Goal: Ask a question: Seek information or help from site administrators or community

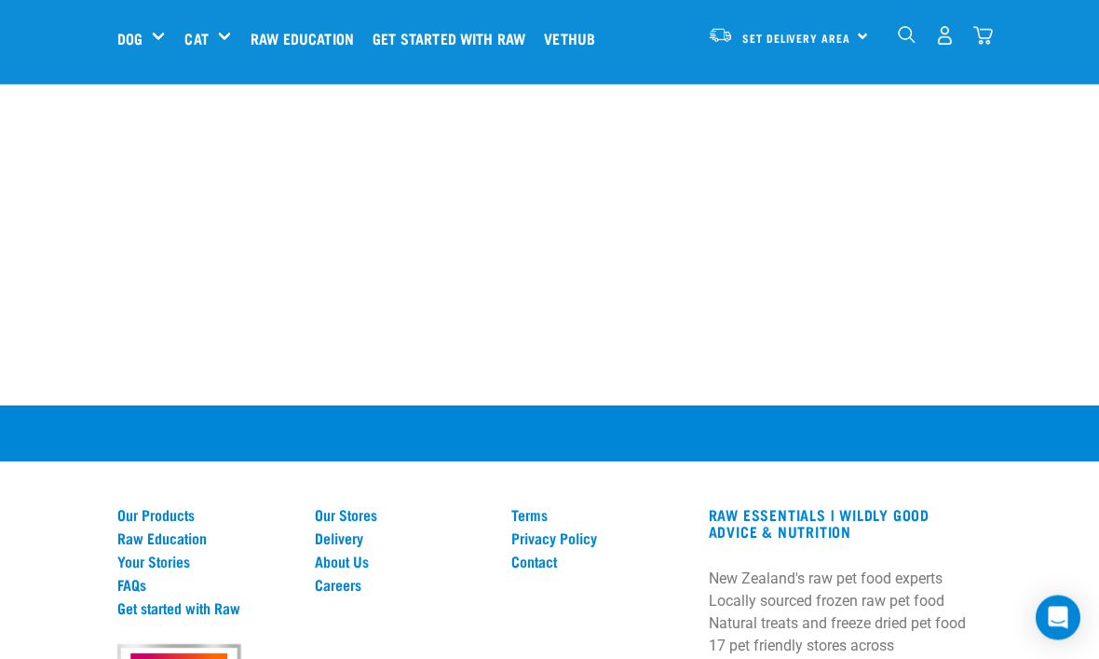
scroll to position [1821, 0]
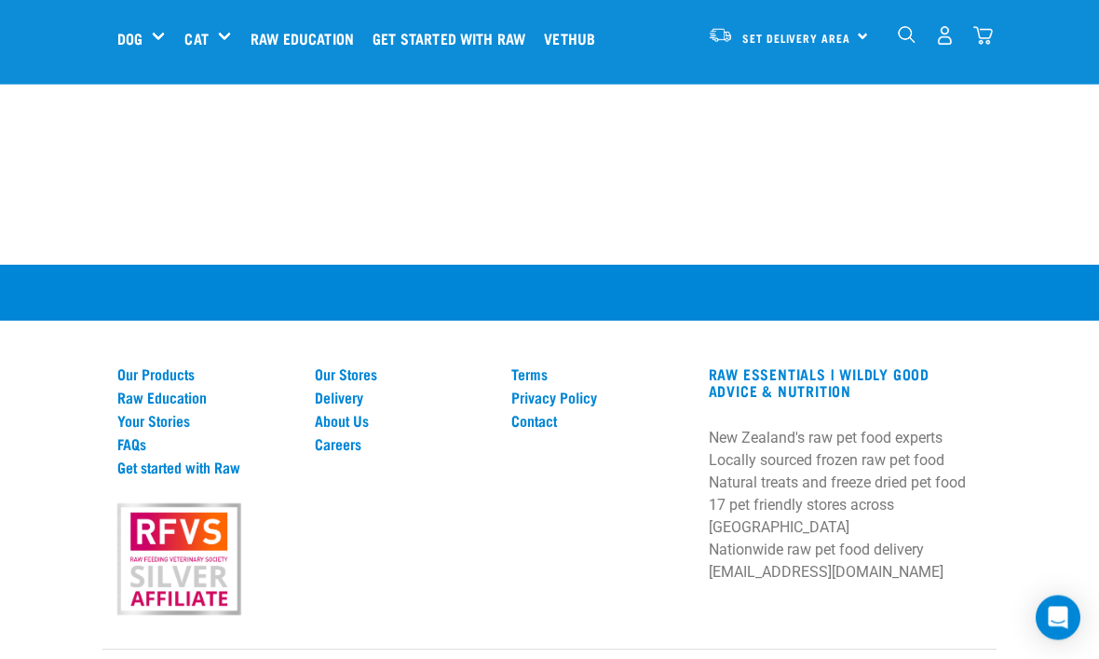
click at [329, 376] on link "Our Stores" at bounding box center [402, 374] width 175 height 17
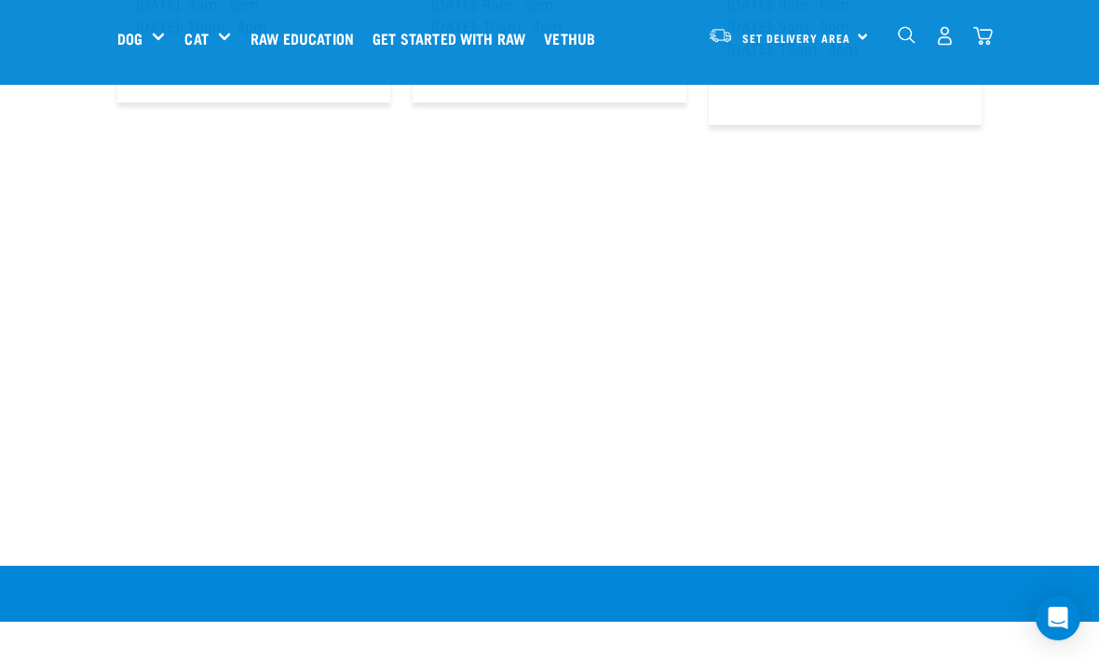
scroll to position [3683, 0]
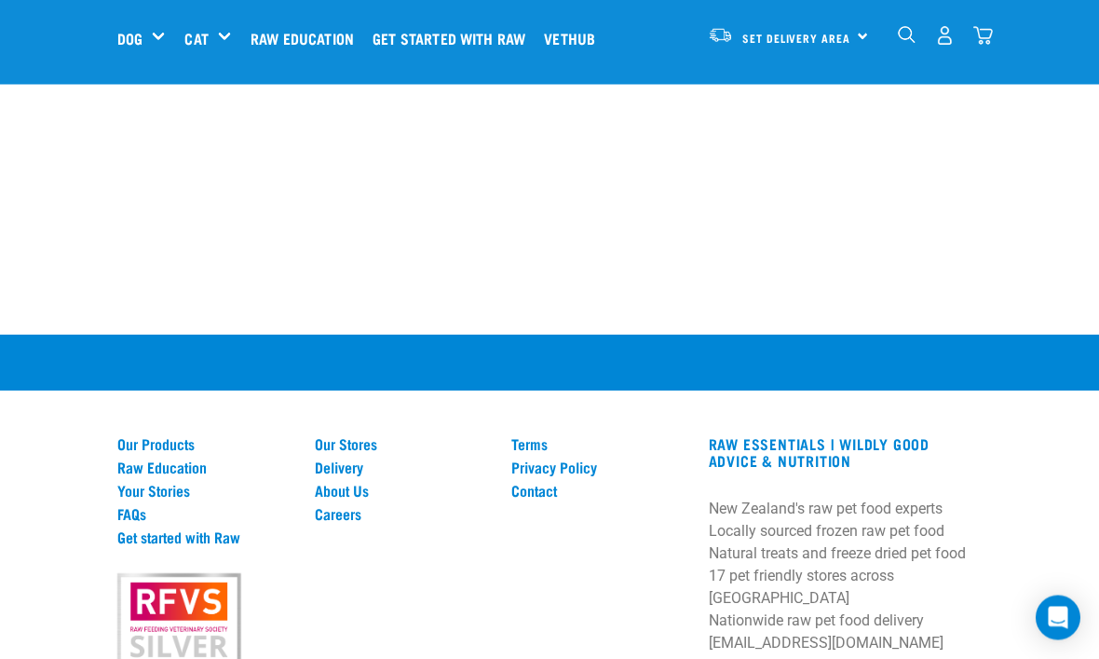
click at [322, 483] on link "About Us" at bounding box center [402, 491] width 175 height 17
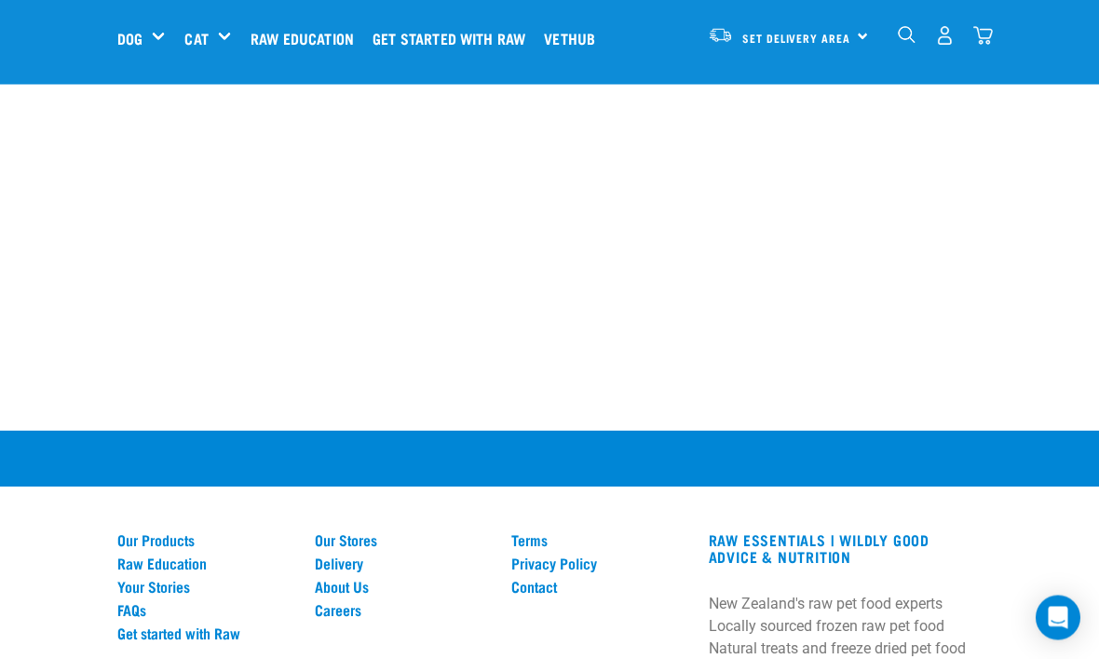
scroll to position [2662, 0]
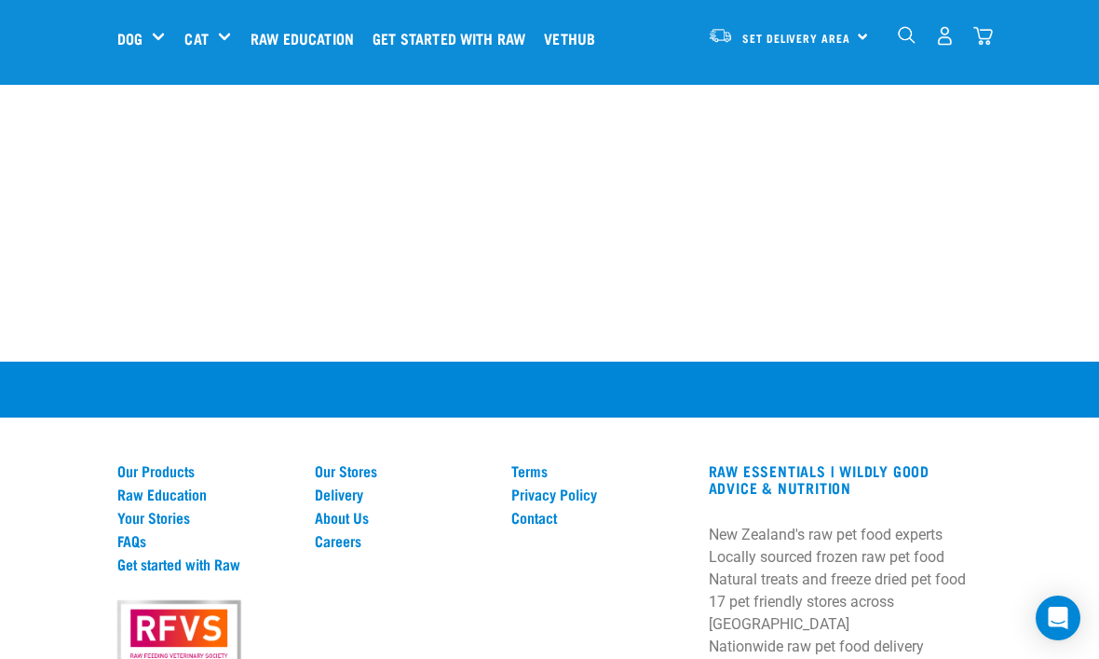
click at [139, 462] on link "Our Products" at bounding box center [204, 470] width 175 height 17
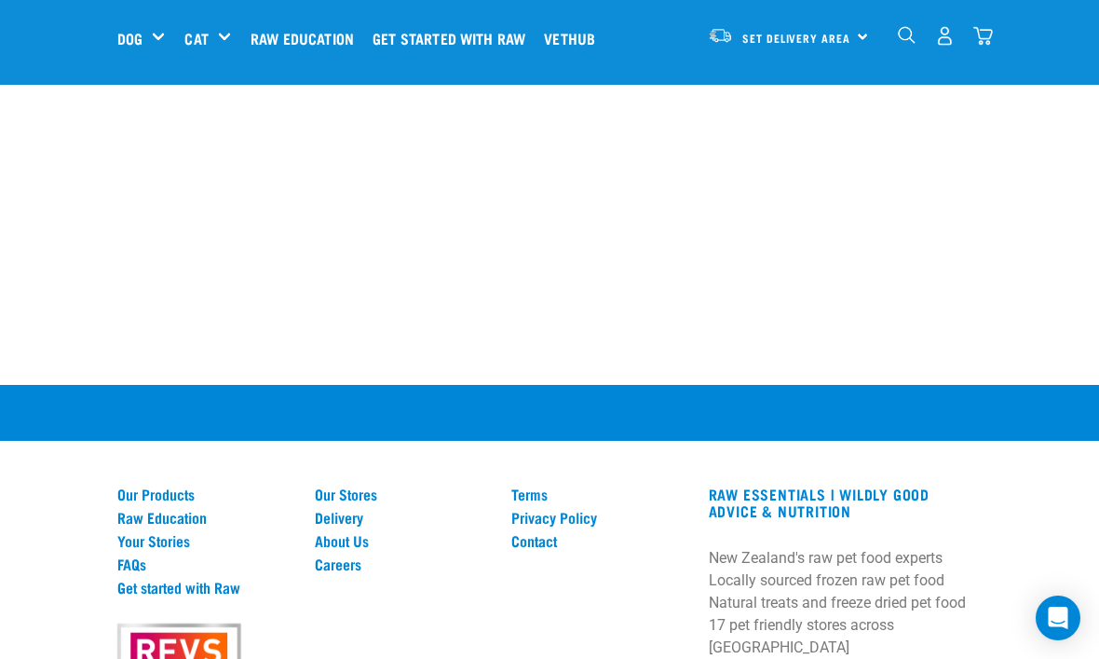
scroll to position [4936, 0]
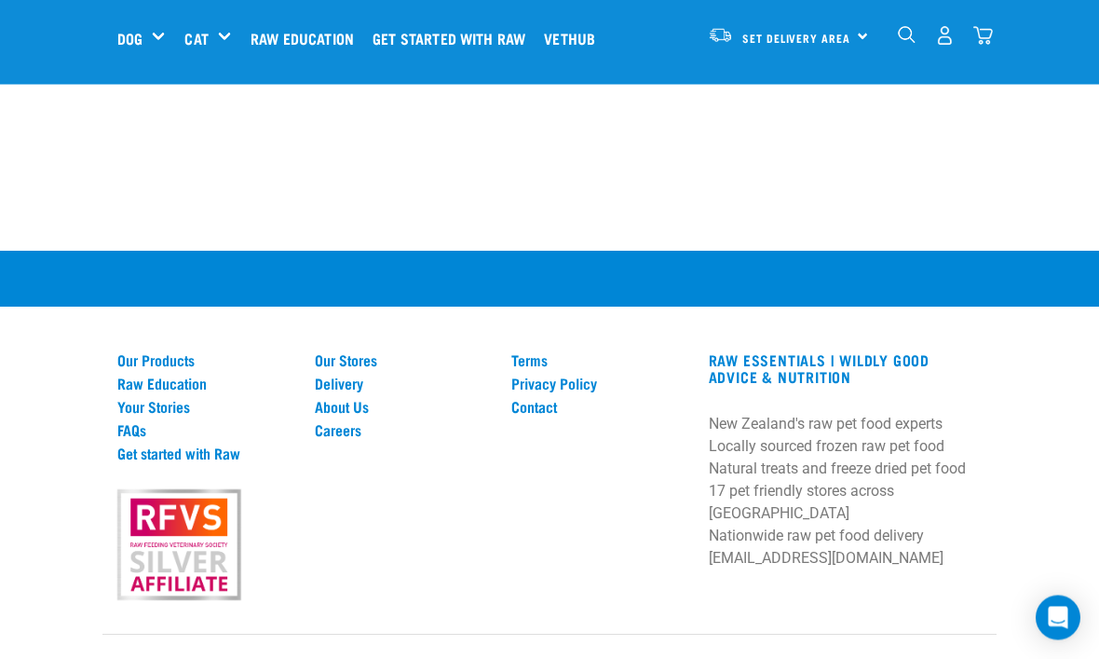
click at [135, 437] on link "FAQs" at bounding box center [204, 430] width 175 height 17
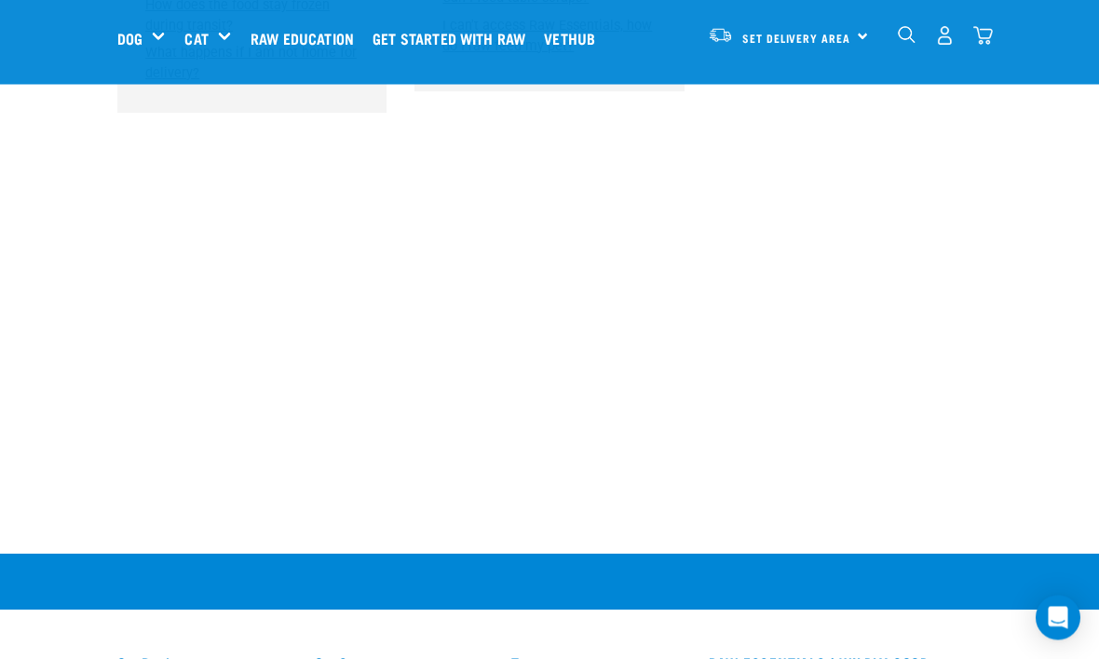
scroll to position [2015, 0]
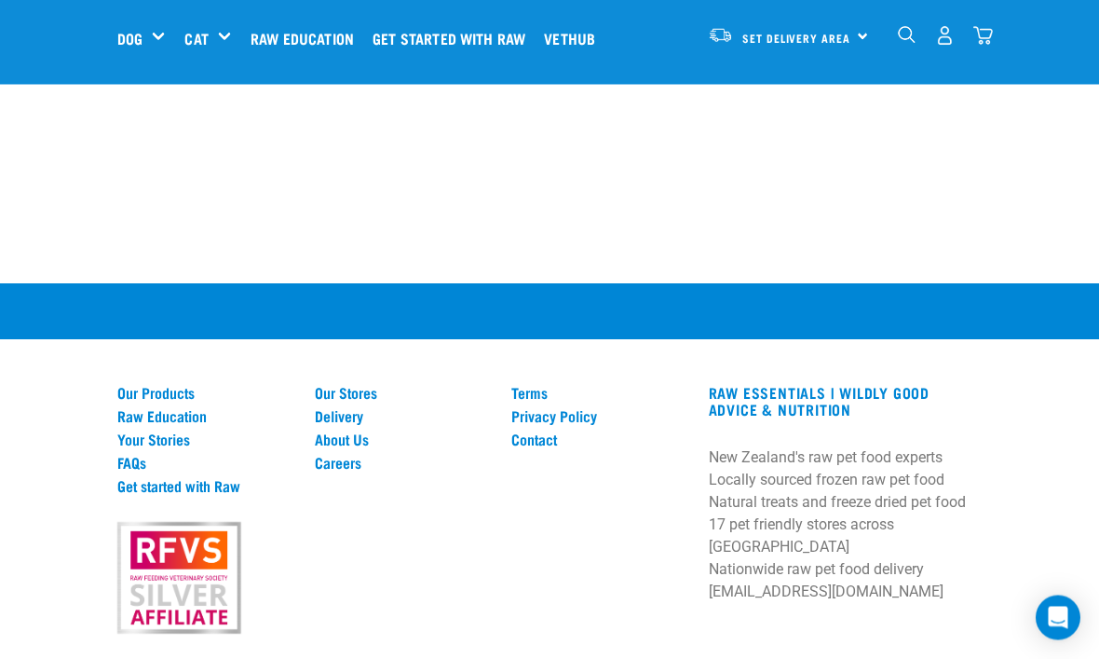
click at [138, 385] on link "Our Products" at bounding box center [204, 393] width 175 height 17
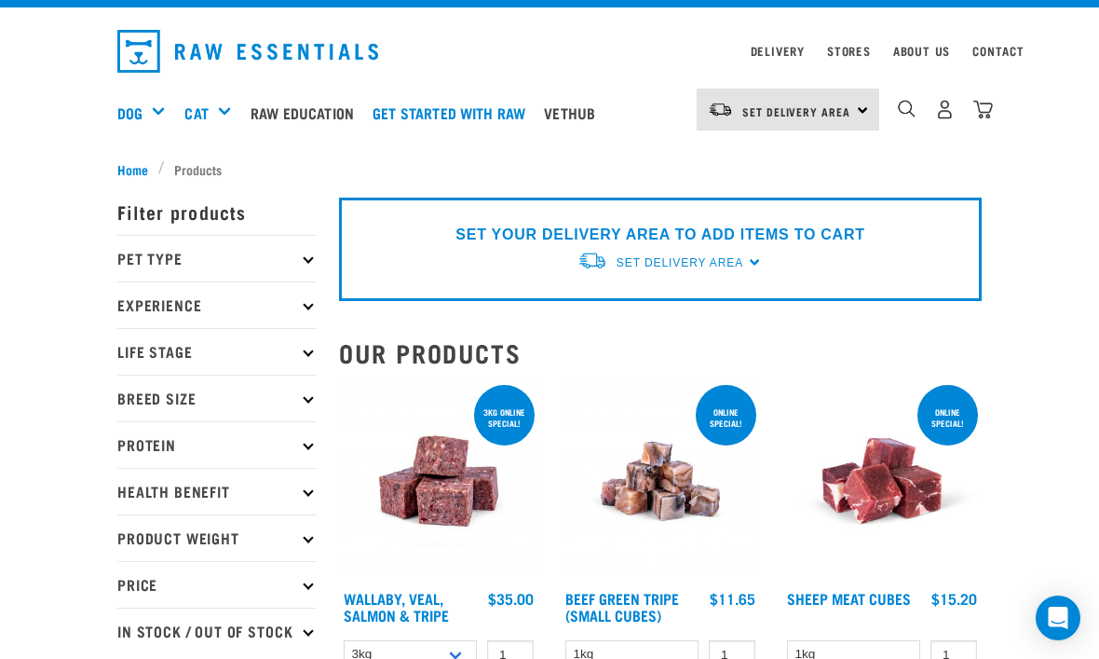
scroll to position [38, 0]
click at [298, 447] on p "Protein" at bounding box center [216, 445] width 199 height 47
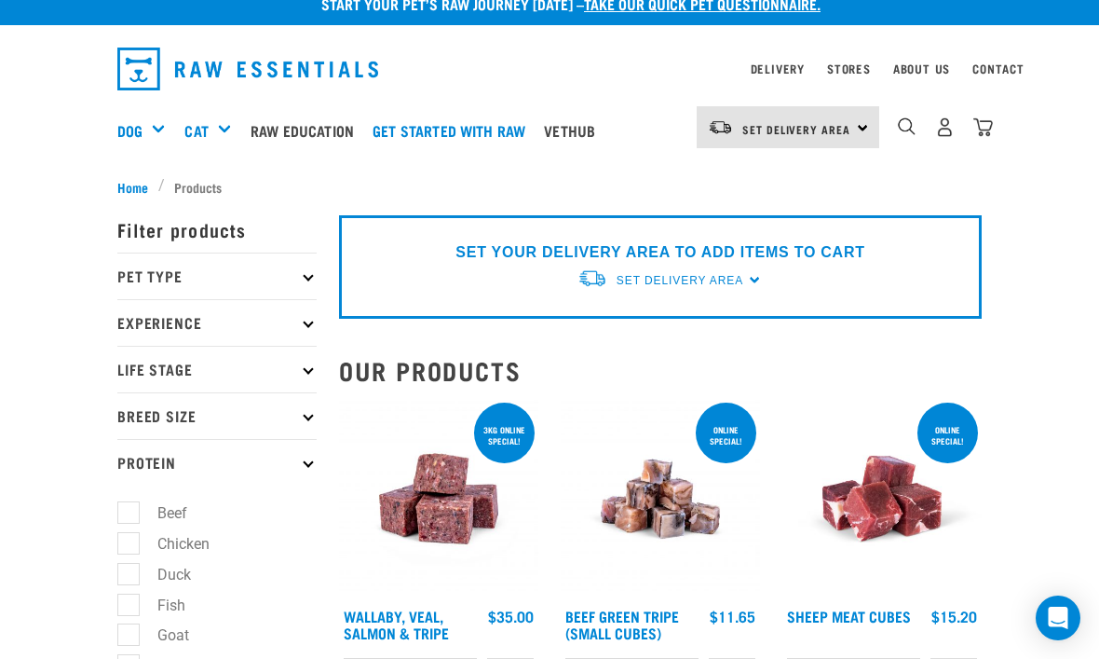
scroll to position [28, 0]
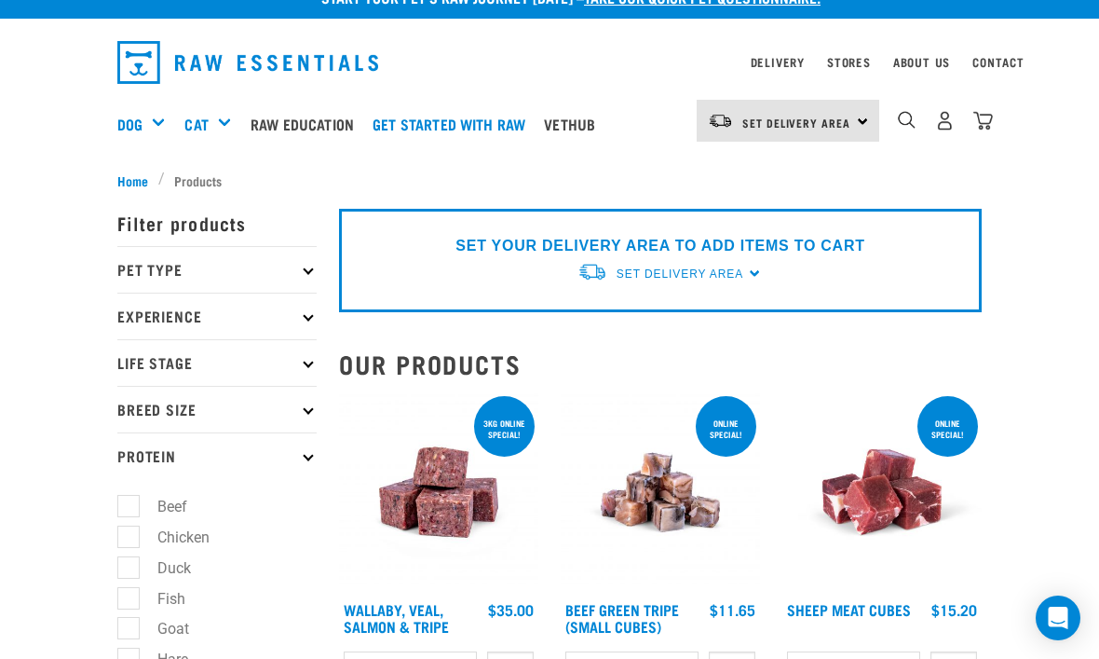
click at [304, 459] on p "Protein" at bounding box center [216, 455] width 199 height 47
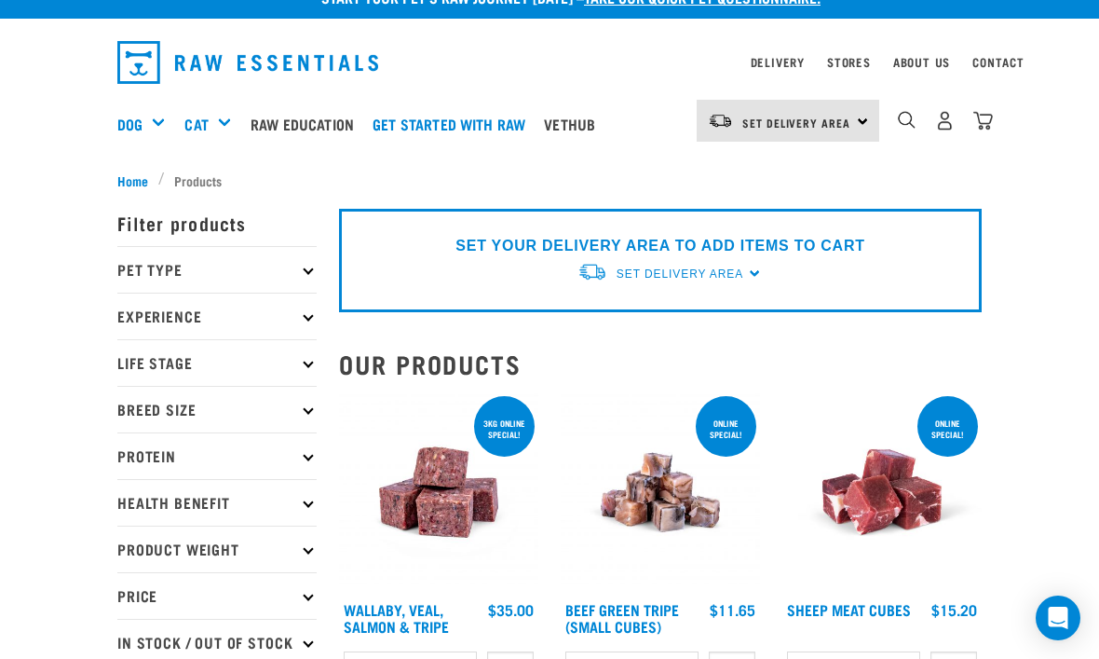
click at [309, 374] on p "Life Stage" at bounding box center [216, 362] width 199 height 47
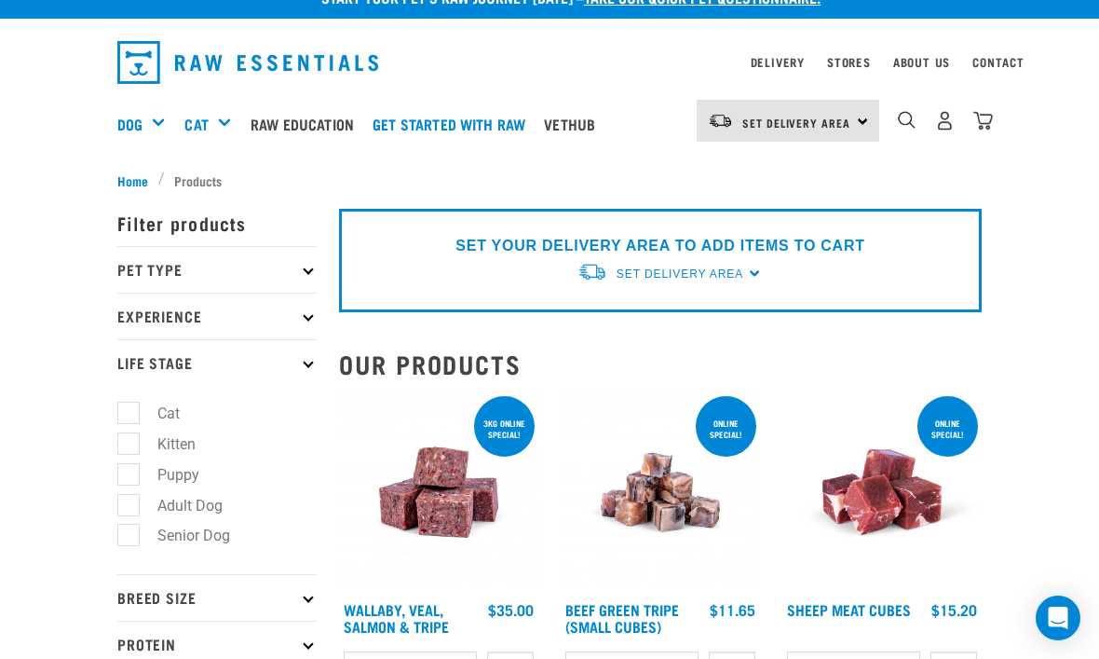
click at [315, 371] on p "Life Stage" at bounding box center [216, 362] width 199 height 47
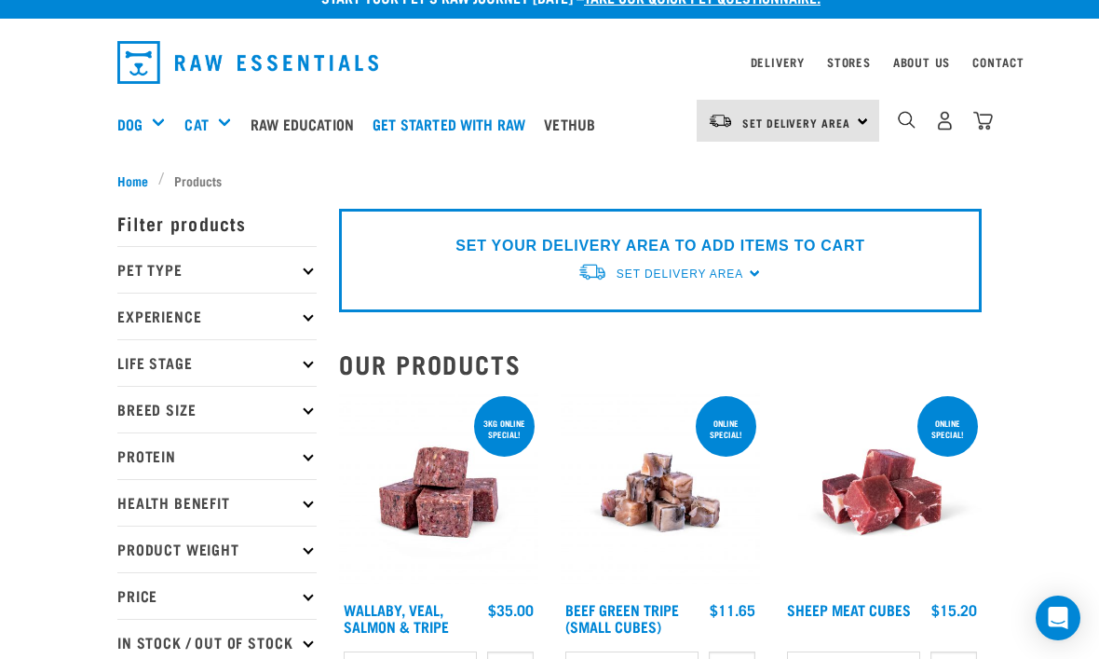
click at [310, 324] on p "Experience" at bounding box center [216, 316] width 199 height 47
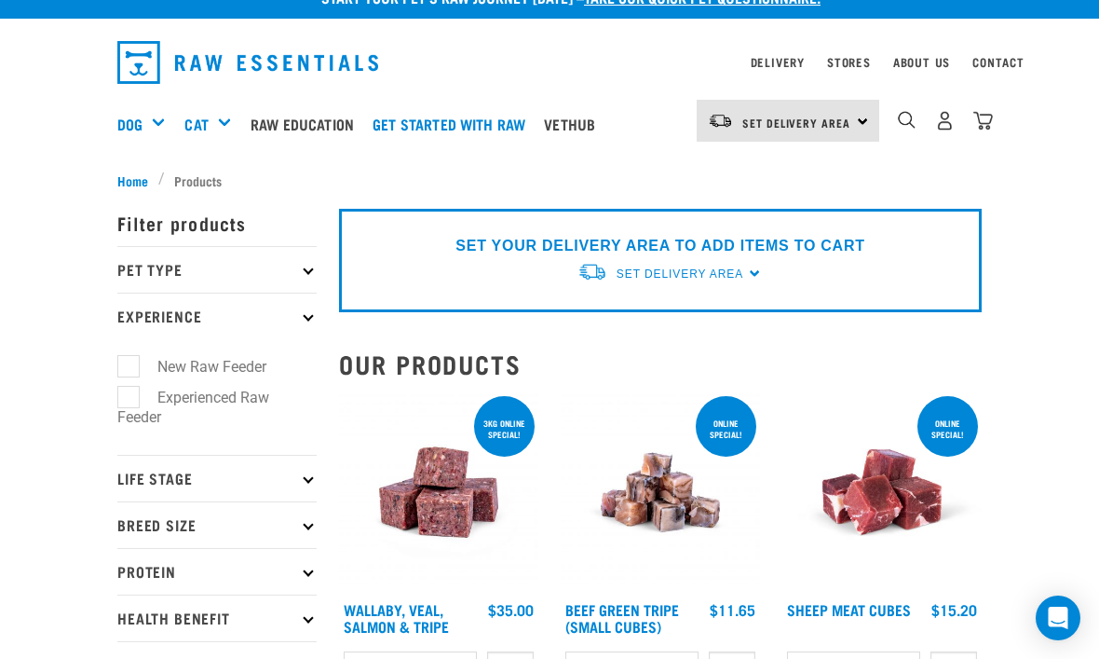
click at [316, 337] on p "Experience" at bounding box center [216, 316] width 199 height 47
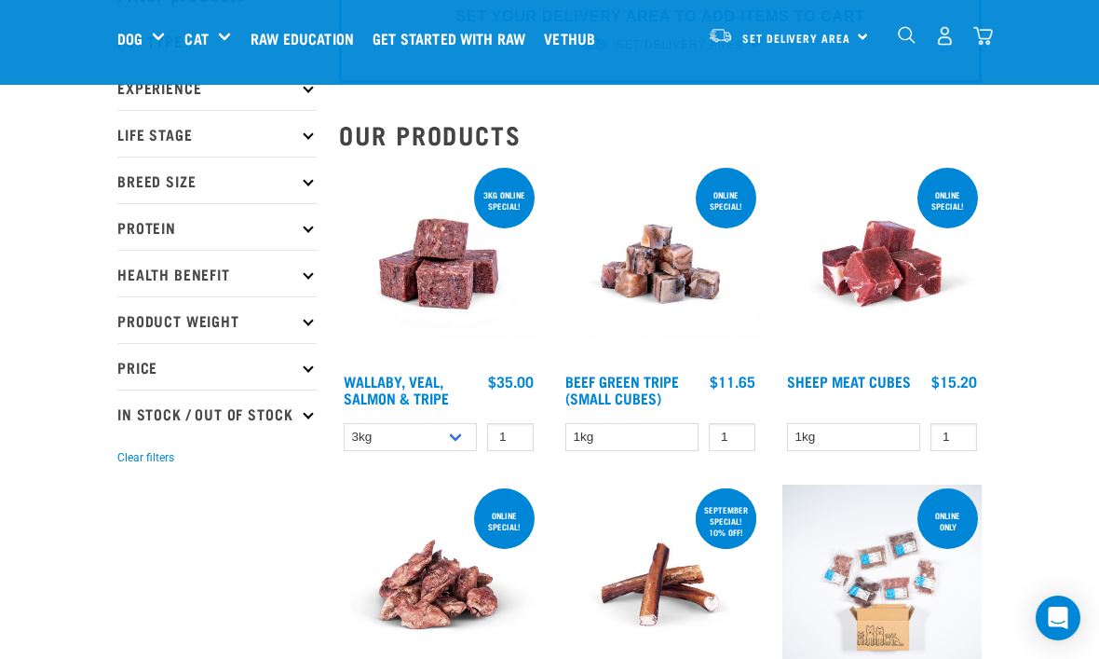
scroll to position [113, 0]
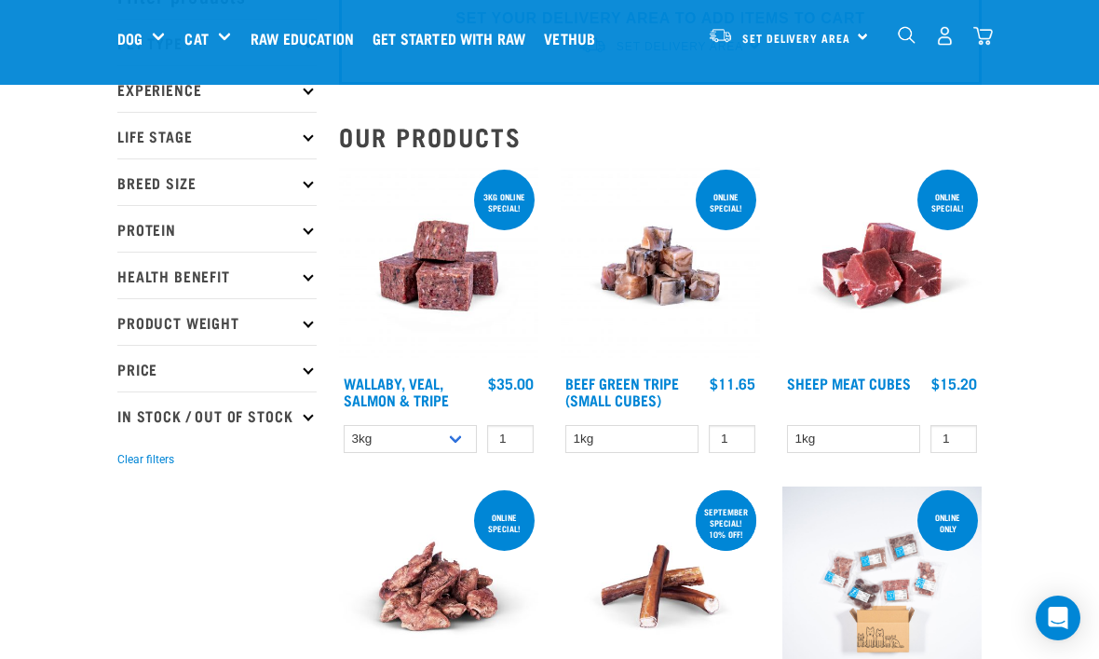
click at [304, 288] on p "Health Benefit" at bounding box center [216, 275] width 199 height 47
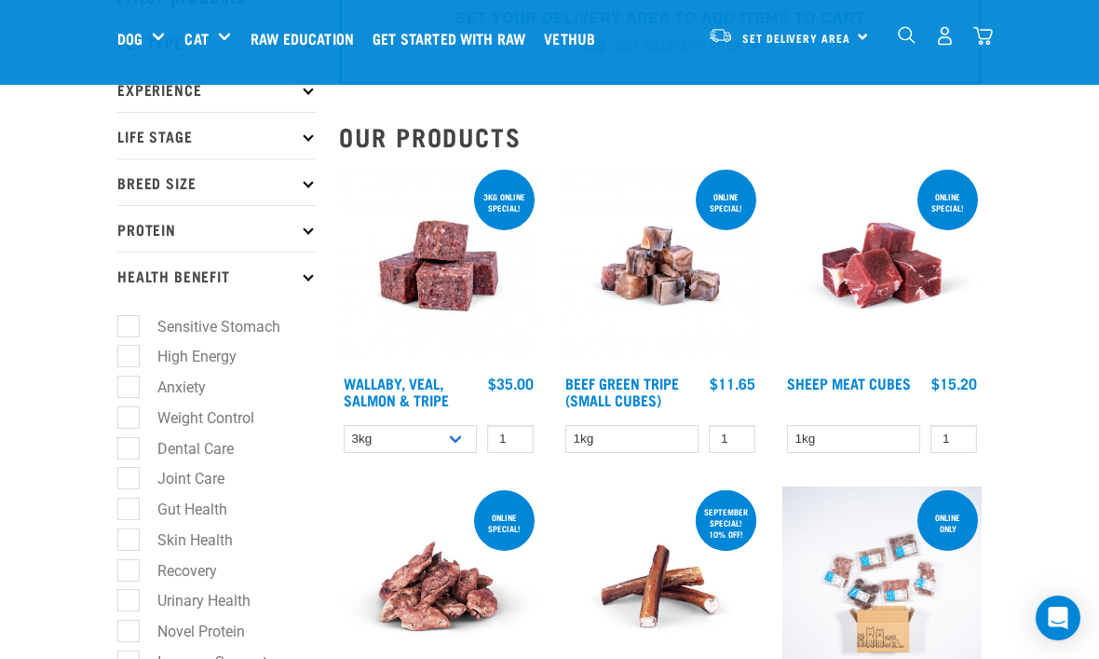
click at [312, 278] on p "Health Benefit" at bounding box center [216, 275] width 199 height 47
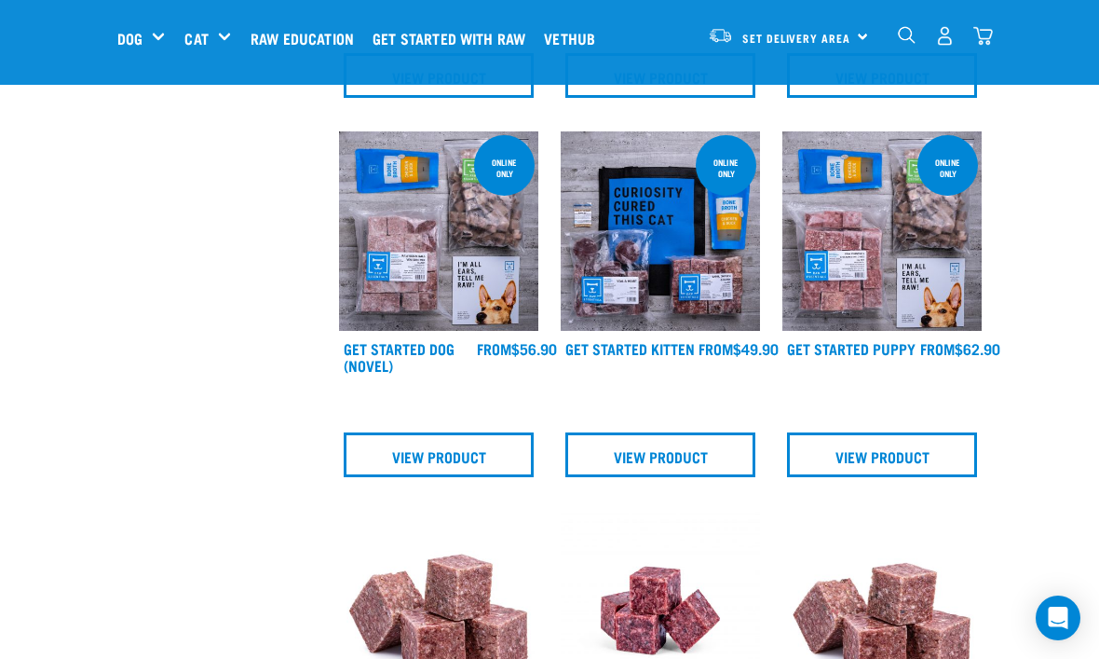
scroll to position [1588, 0]
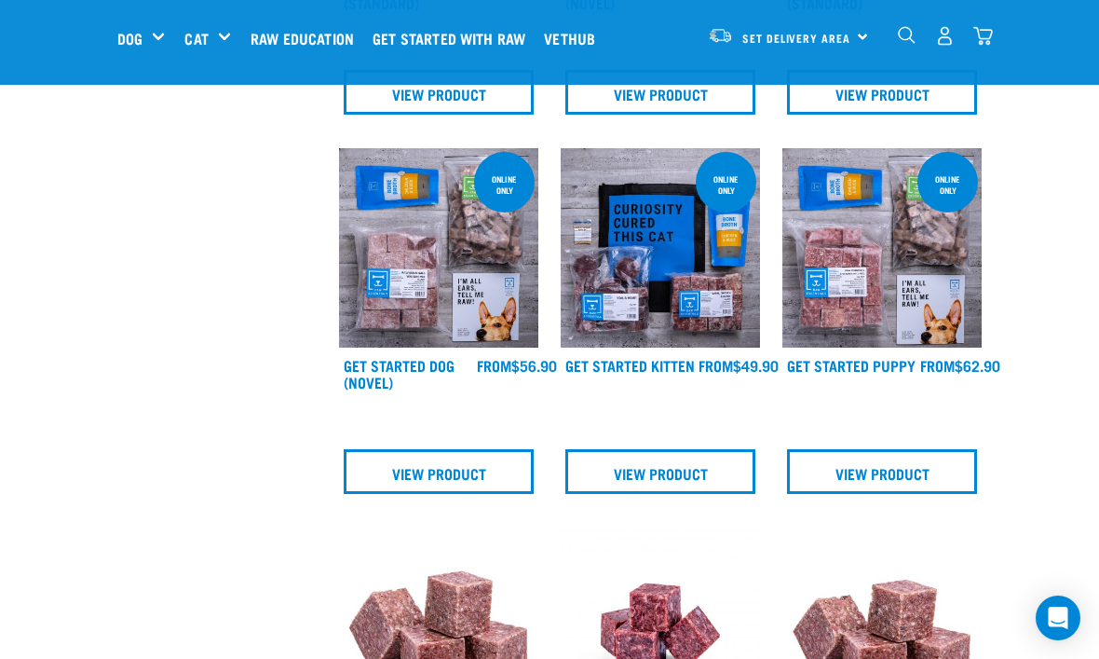
click at [903, 28] on img "dropdown navigation" at bounding box center [907, 35] width 18 height 18
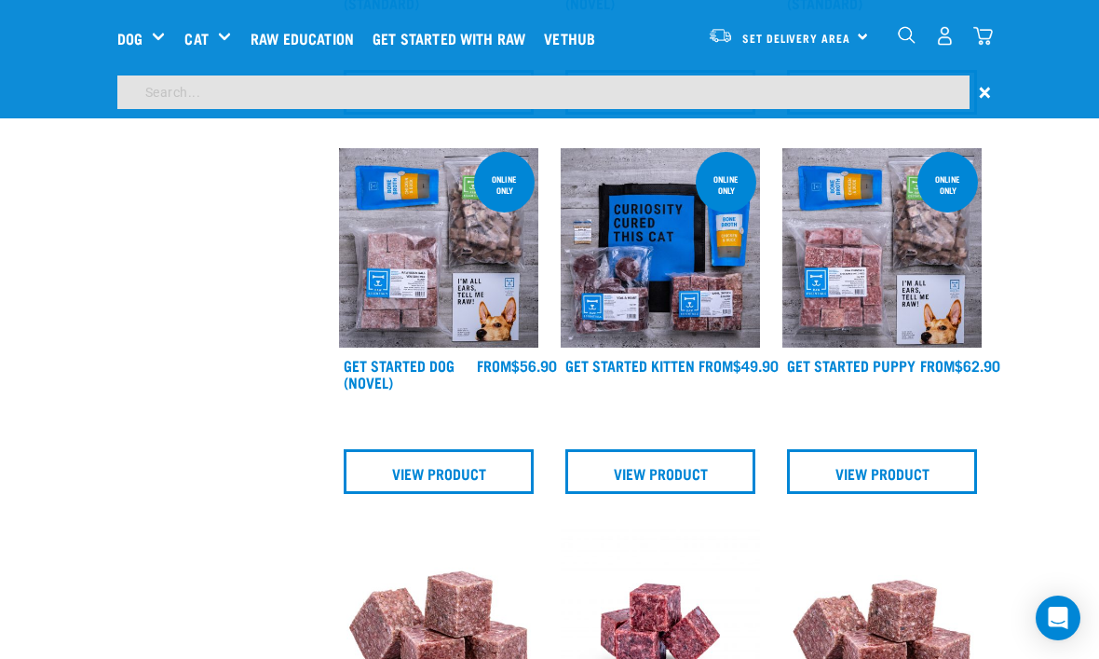
click at [904, 39] on img "dropdown navigation" at bounding box center [907, 35] width 18 height 18
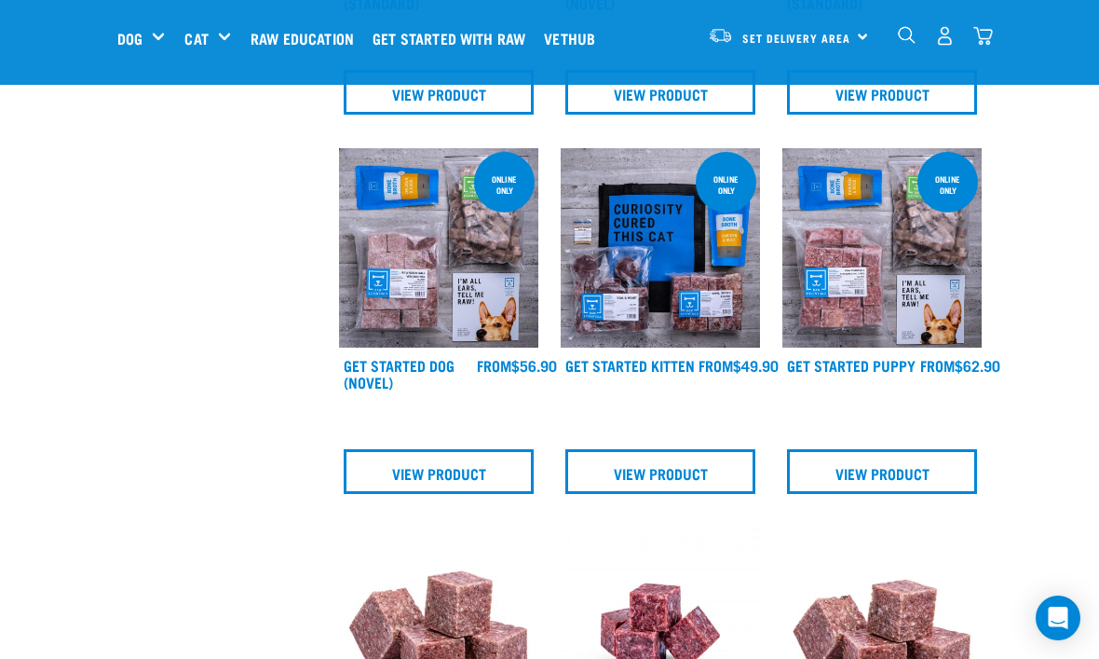
click at [910, 26] on img "dropdown navigation" at bounding box center [907, 35] width 18 height 18
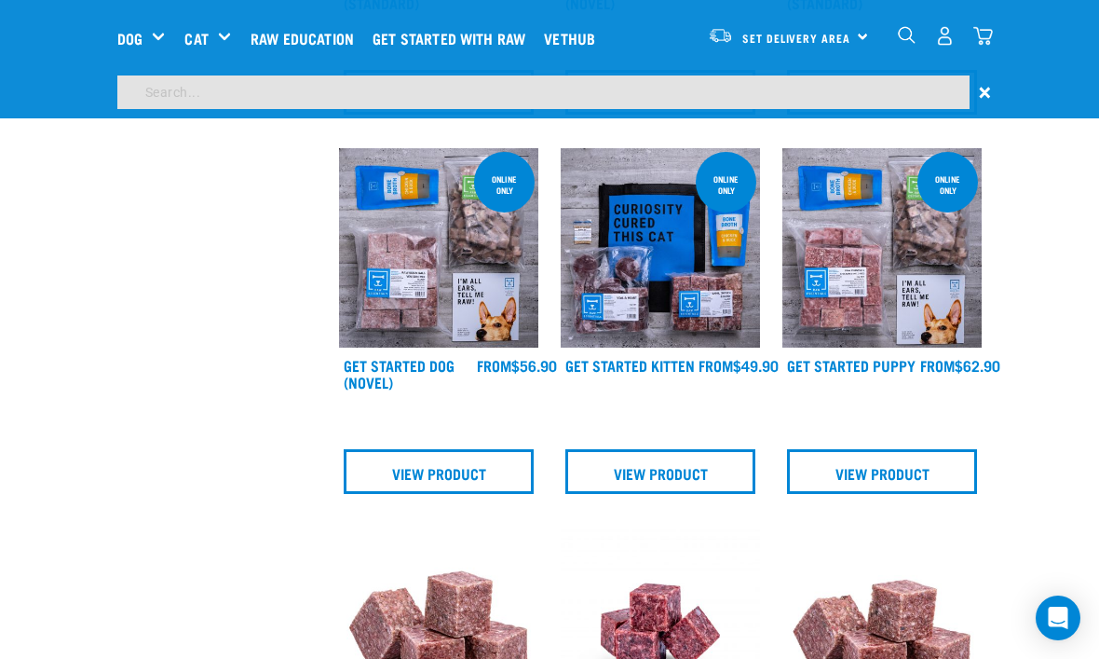
click at [755, 106] on input "search" at bounding box center [543, 92] width 852 height 34
type input "Brother"
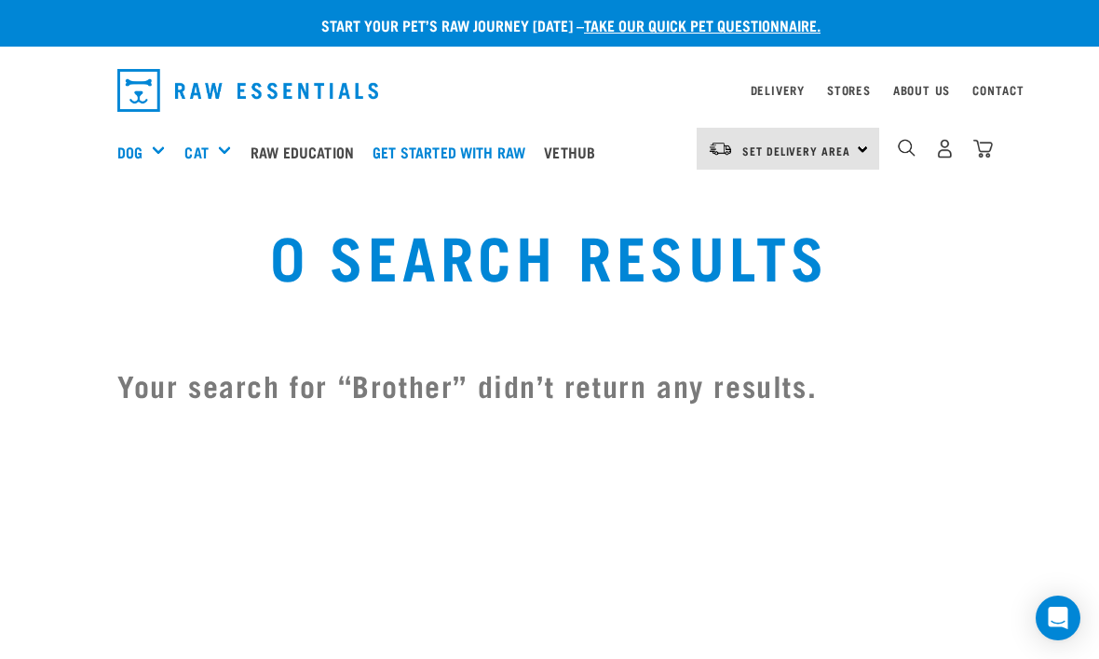
click at [905, 141] on img "dropdown navigation" at bounding box center [907, 148] width 18 height 18
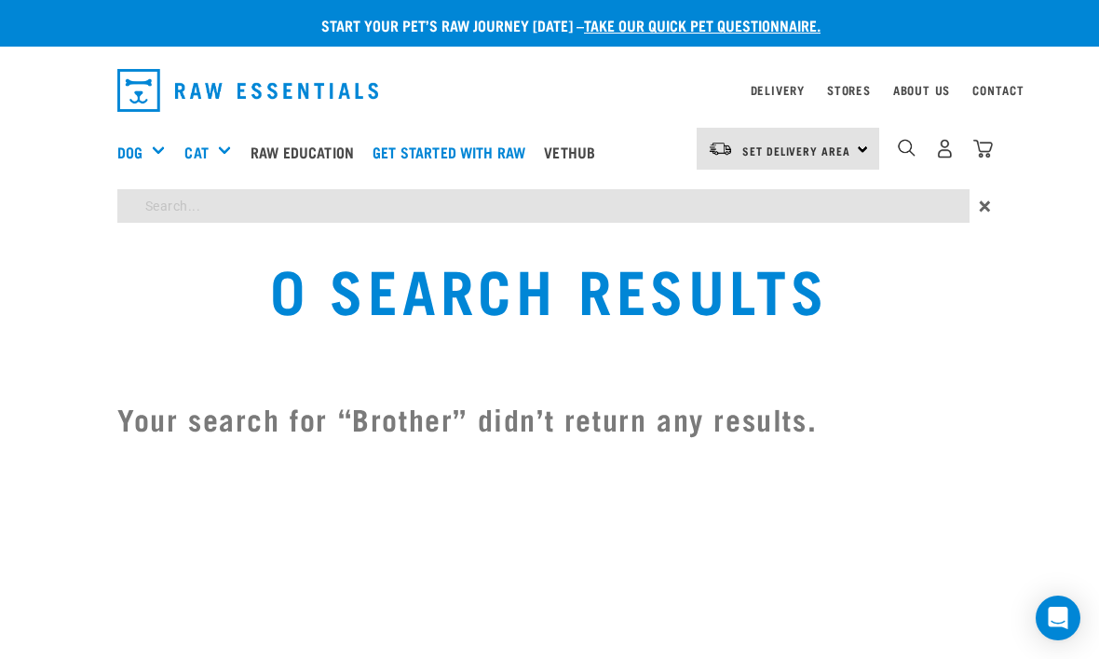
click at [718, 201] on input "search" at bounding box center [543, 206] width 852 height 34
type input "Broth"
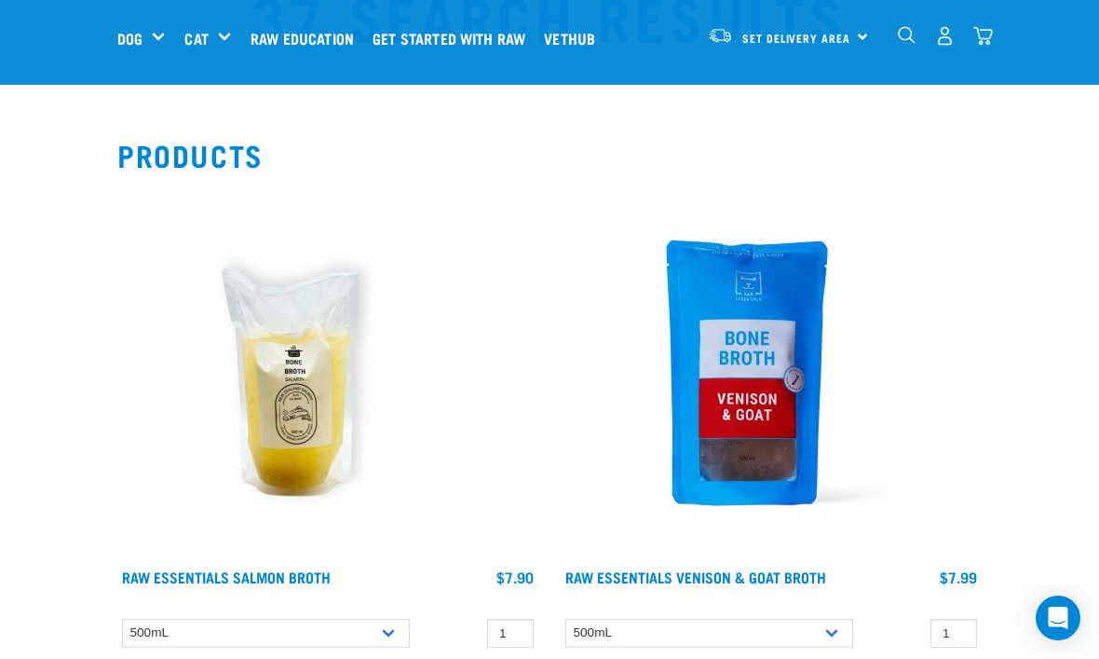
scroll to position [400, 0]
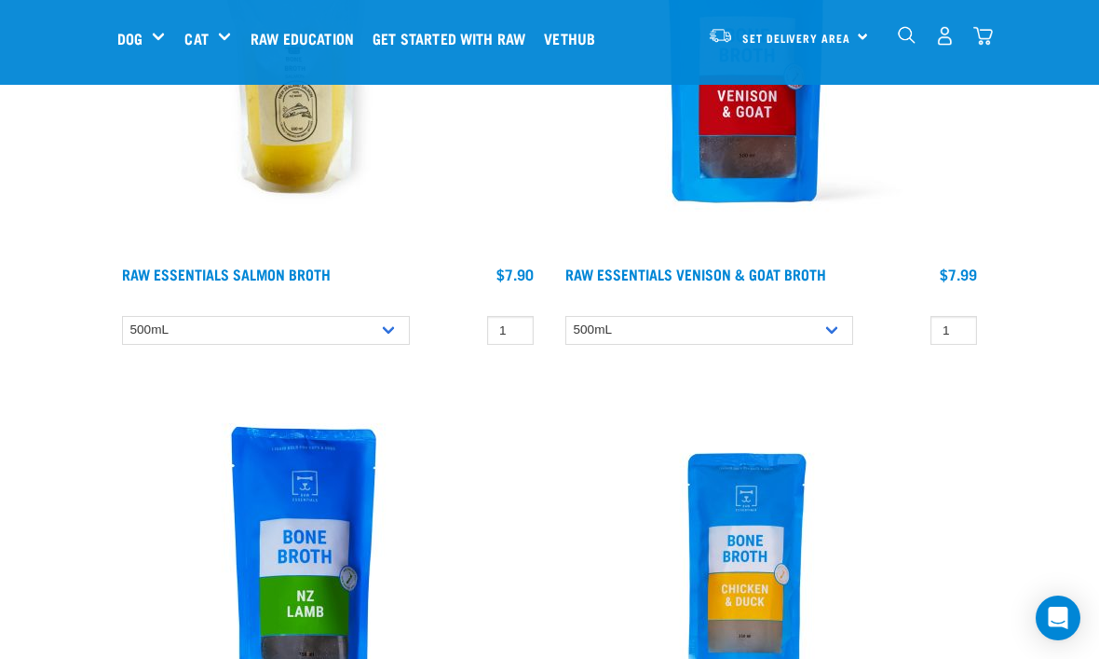
click at [702, 143] on img at bounding box center [747, 70] width 373 height 373
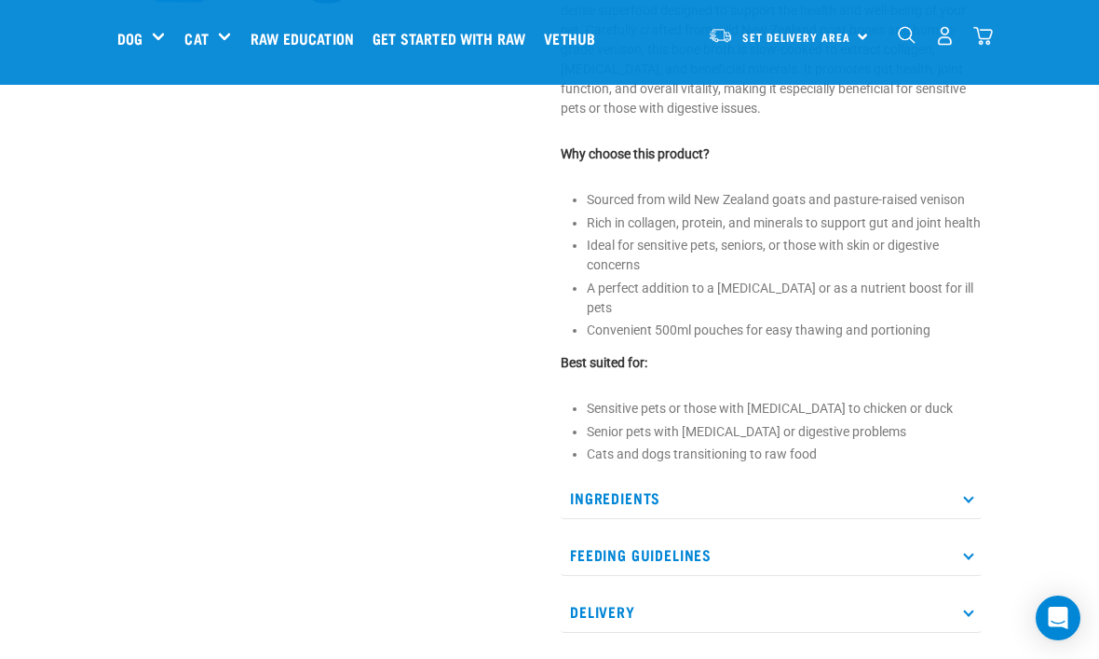
scroll to position [688, 0]
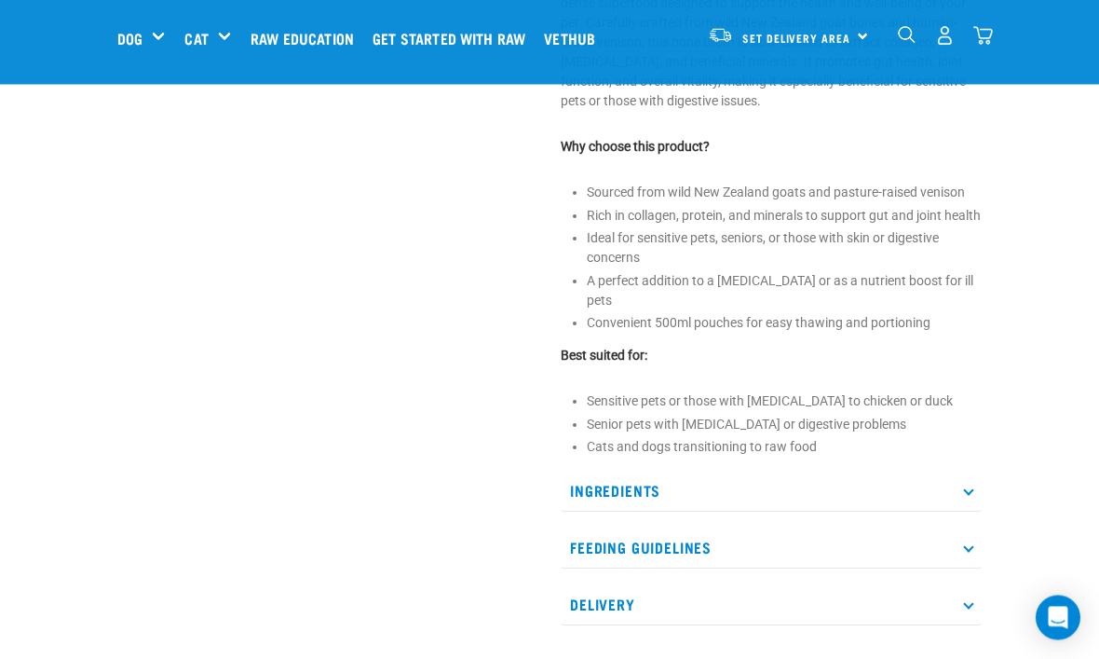
click at [579, 555] on p "Feeding Guidelines" at bounding box center [771, 548] width 421 height 42
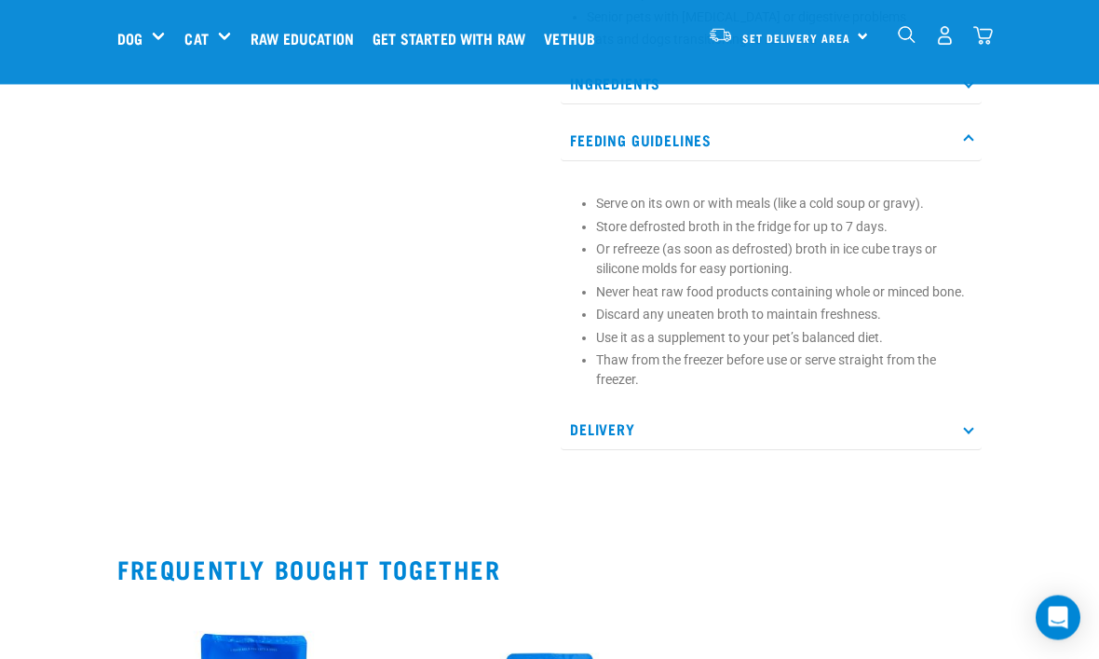
scroll to position [1096, 0]
click at [974, 434] on icon at bounding box center [968, 429] width 10 height 10
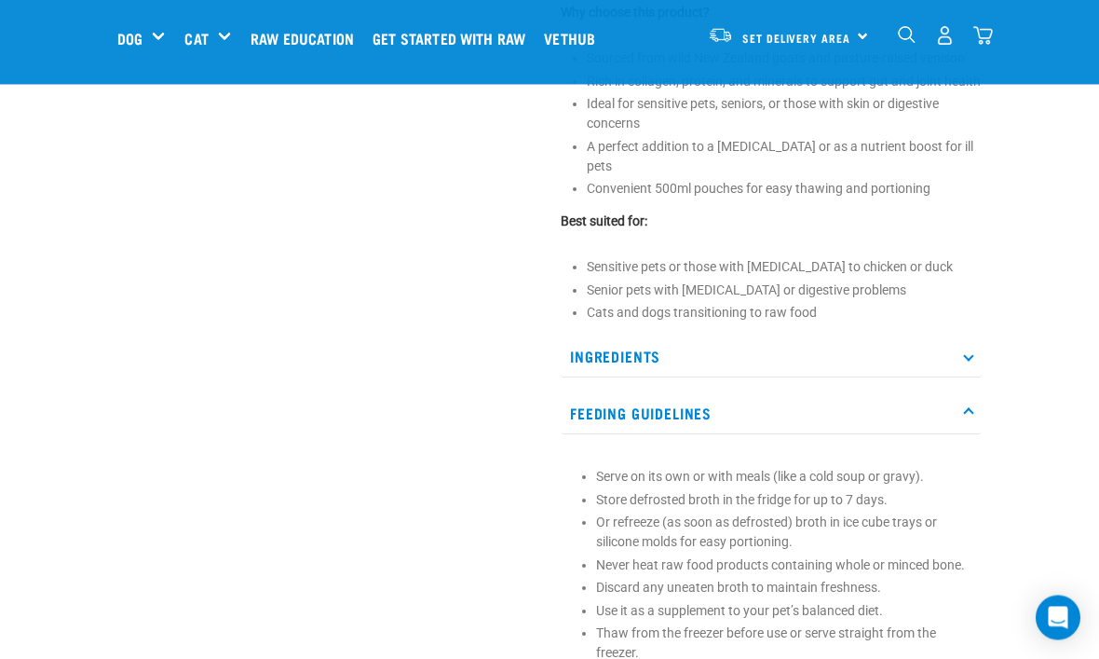
scroll to position [823, 0]
click at [843, 277] on li "Sensitive pets or those with allergies to chicken or duck" at bounding box center [784, 267] width 395 height 20
click at [827, 218] on div "Raw Essentials Venison & Goat Broth" at bounding box center [771, 401] width 443 height 2226
click at [810, 218] on div "Raw Essentials Venison & Goat Broth" at bounding box center [771, 401] width 443 height 2226
click at [1043, 260] on div "Start your pet’s raw journey today – take our quick pet questionnaire. Delivery…" at bounding box center [549, 592] width 1099 height 2831
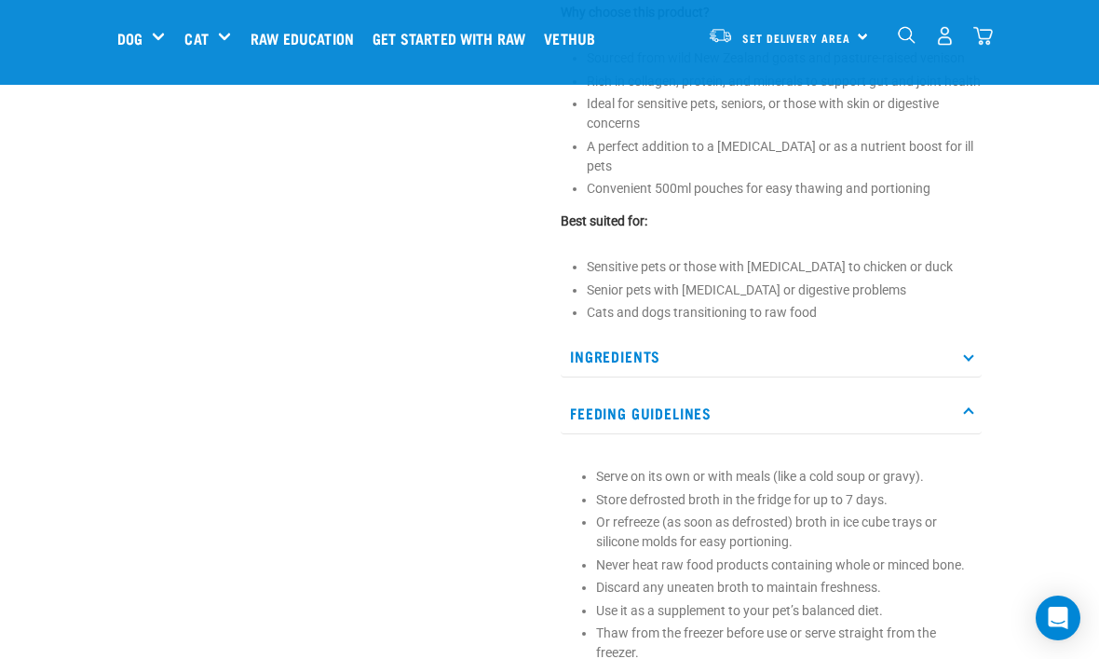
click at [881, 198] on li "Convenient 500ml pouches for easy thawing and portioning" at bounding box center [784, 189] width 395 height 20
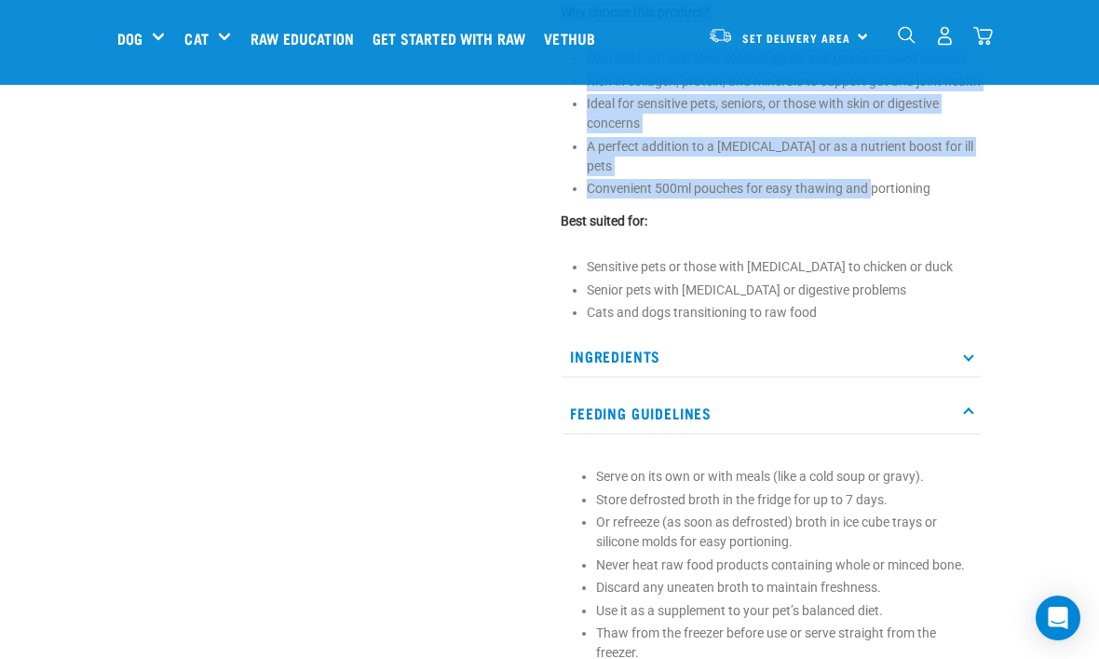
click at [960, 377] on p "Ingredients" at bounding box center [771, 356] width 421 height 42
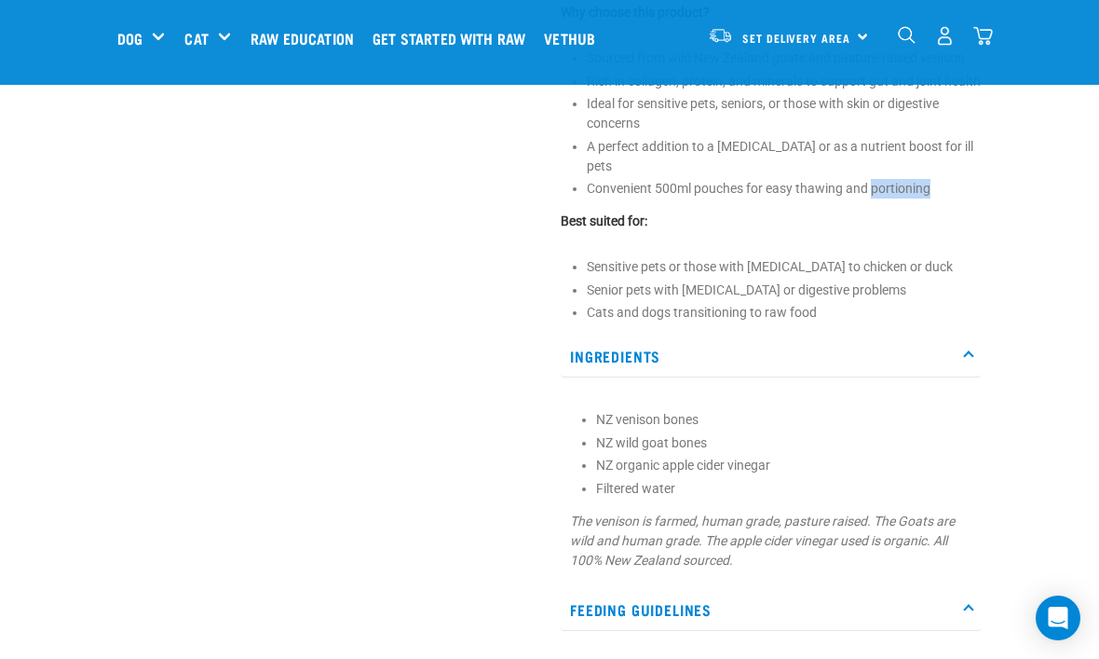
click at [898, 198] on li "Convenient 500ml pouches for easy thawing and portioning" at bounding box center [784, 189] width 395 height 20
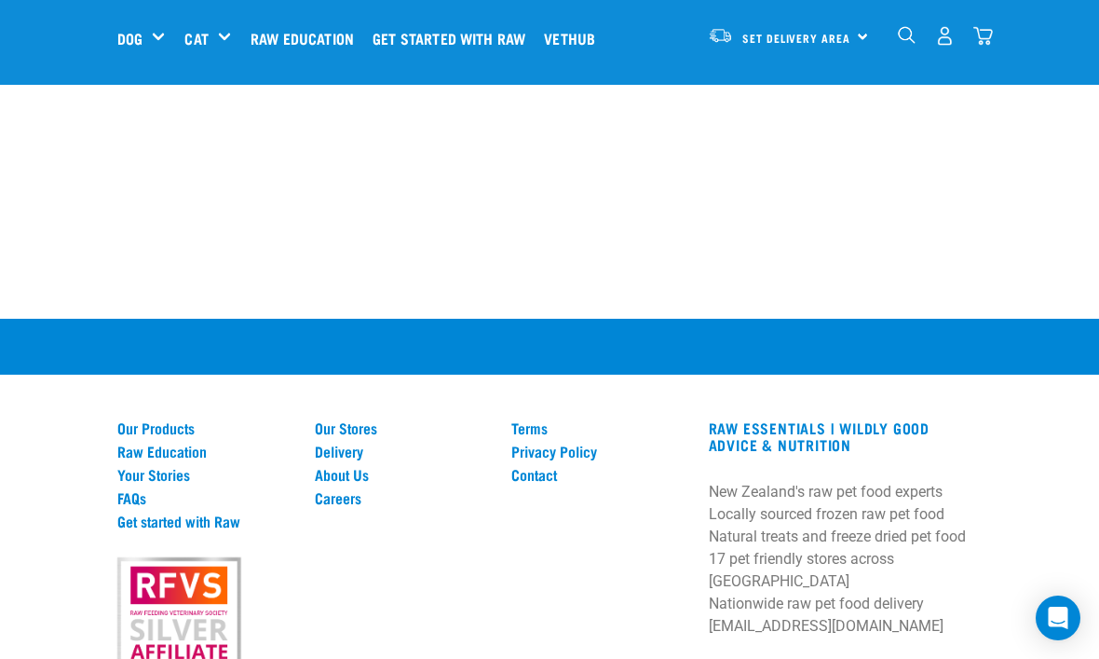
scroll to position [3162, 0]
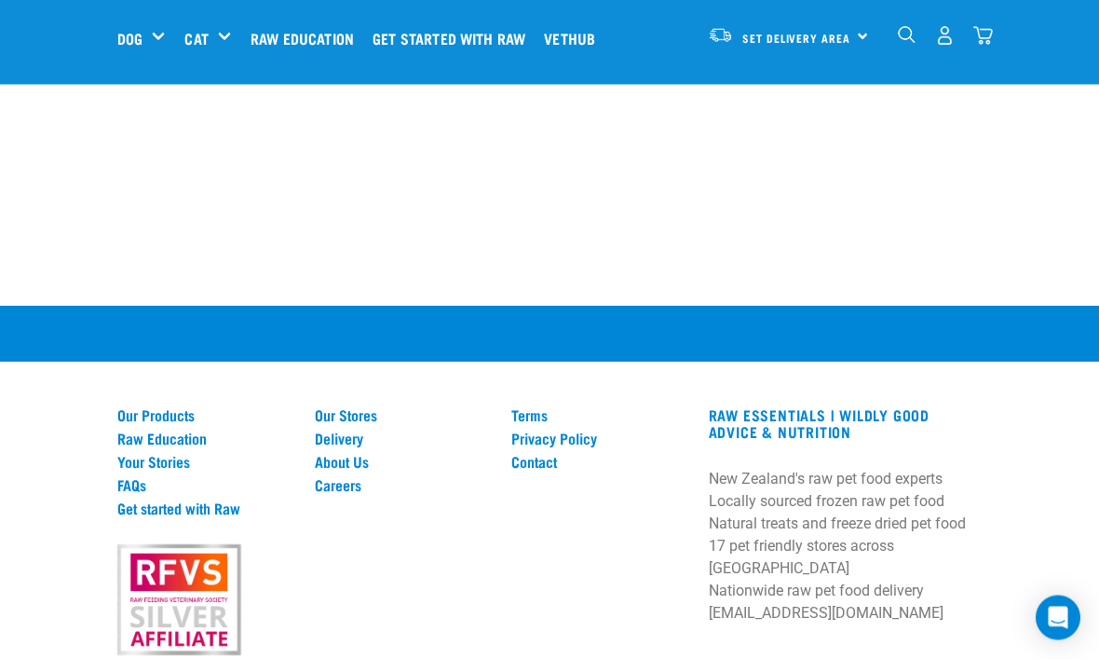
click at [544, 454] on link "Contact" at bounding box center [598, 462] width 175 height 17
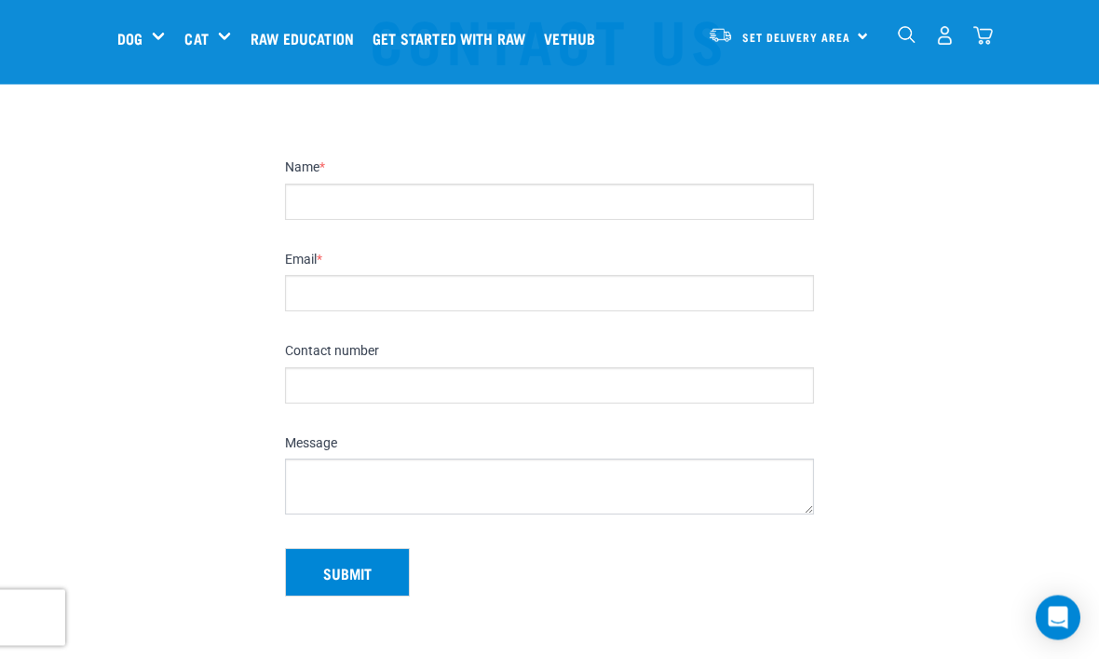
scroll to position [82, 0]
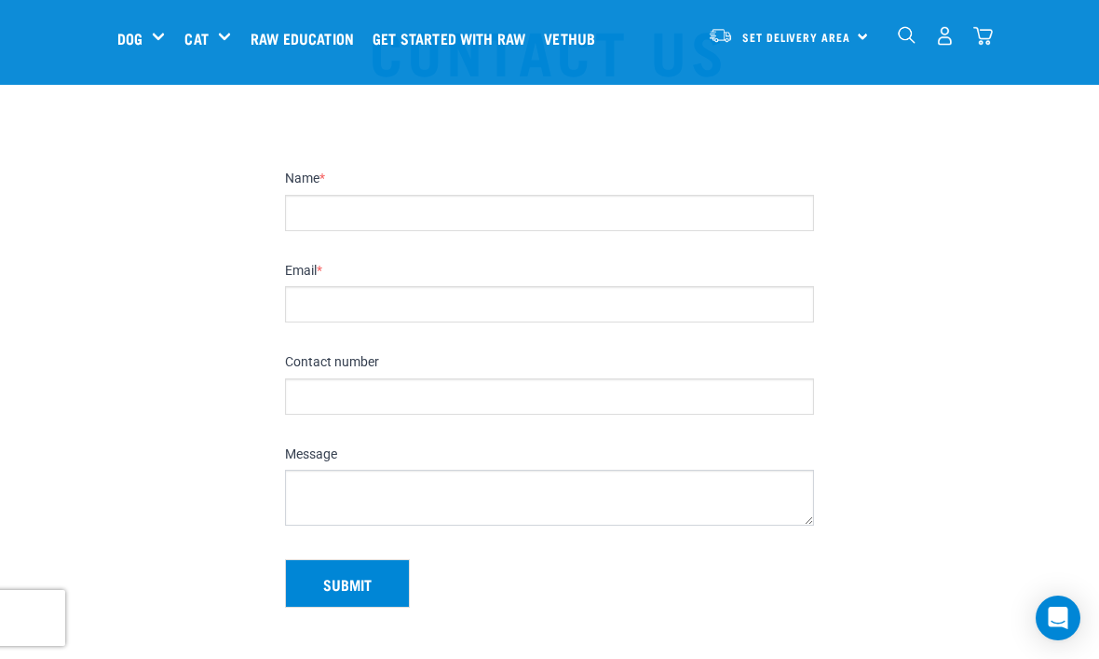
click at [697, 224] on input "Name *" at bounding box center [549, 213] width 529 height 36
type input "S"
type input "shewe500@hotmail.com"
click at [569, 291] on input "Email *" at bounding box center [549, 304] width 529 height 36
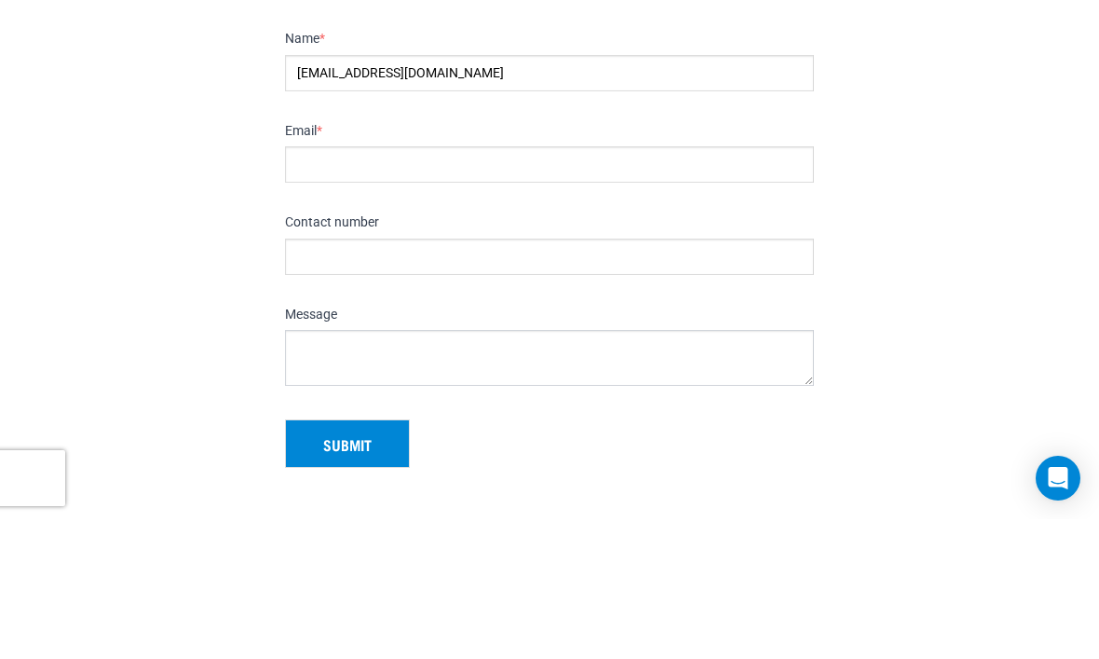
click at [563, 195] on input "shewe500@hotmail.com" at bounding box center [549, 213] width 529 height 36
click at [524, 195] on input "shewe500@hotmail.com" at bounding box center [549, 213] width 529 height 36
click at [369, 286] on input "Email *" at bounding box center [549, 304] width 529 height 36
click at [372, 286] on input "Email *" at bounding box center [549, 304] width 529 height 36
paste input "shewe500@hotmail.com"
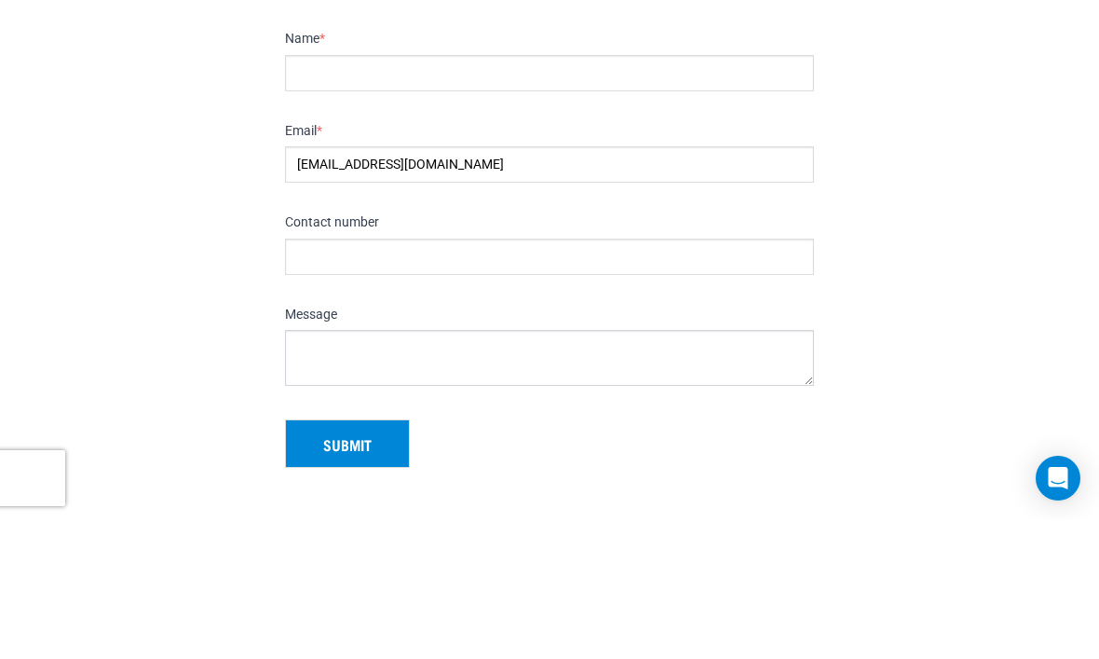
type input "shewe500@hotmail.com"
click at [408, 195] on input "Name *" at bounding box center [549, 213] width 529 height 36
type input "Laura"
click at [534, 378] on input "Contact number" at bounding box center [549, 396] width 529 height 36
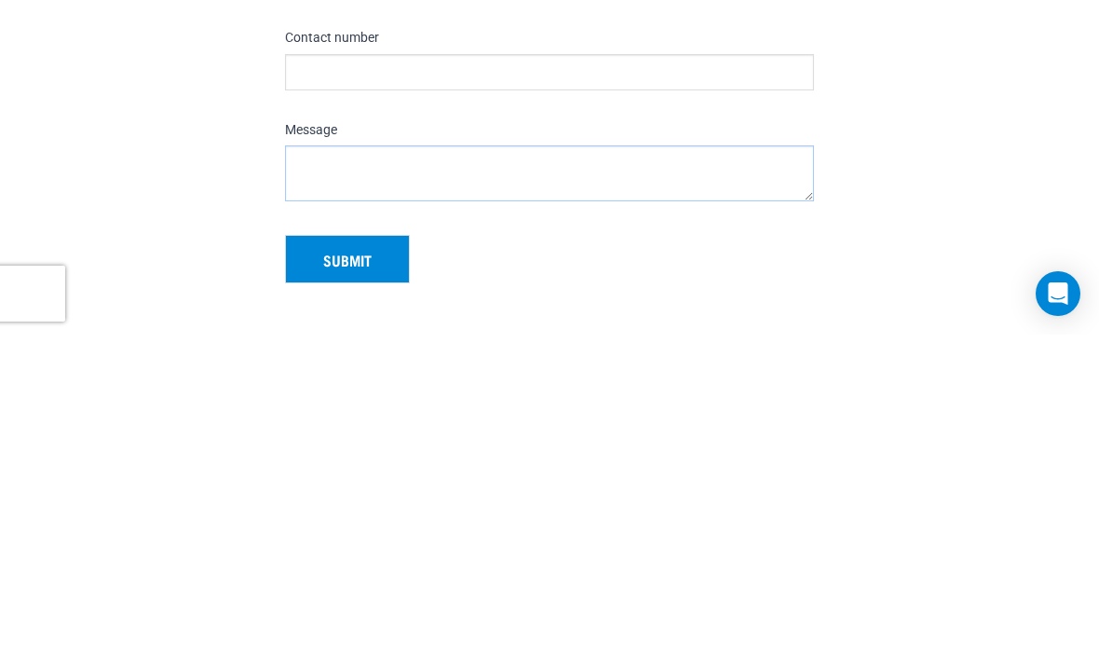
click at [694, 470] on textarea "Message" at bounding box center [549, 498] width 529 height 56
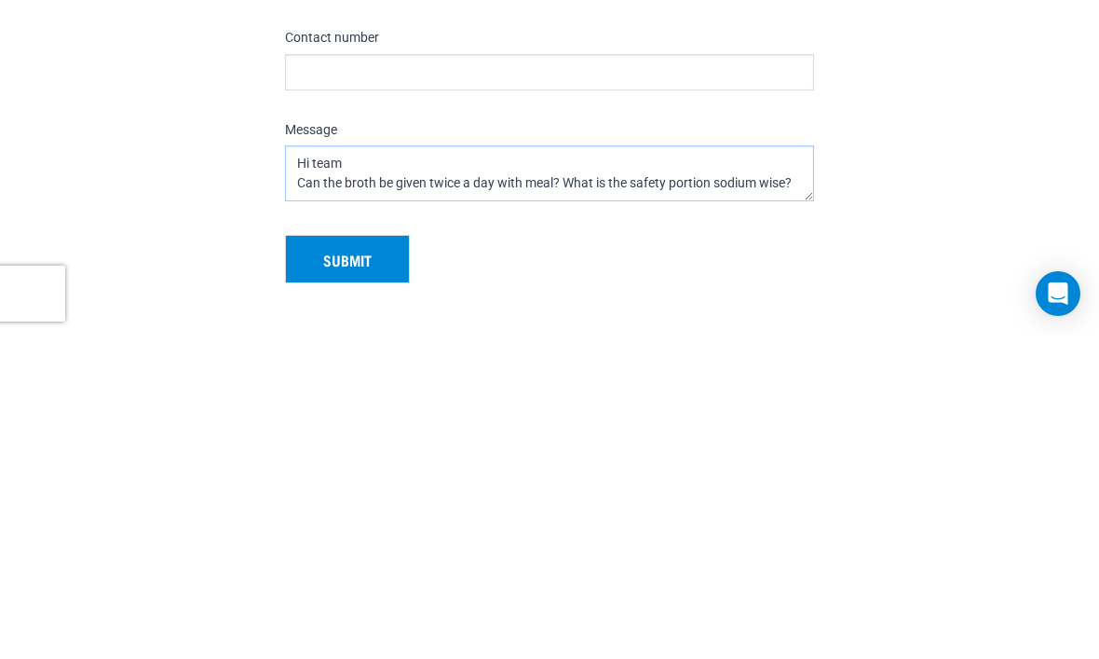
click at [551, 470] on textarea "Hi team Can the broth be given twice a day with meal? What is the safety portio…" at bounding box center [549, 498] width 529 height 56
click at [809, 470] on textarea "Hi team Can the broth be given twice a day with meals? What is the safety porti…" at bounding box center [549, 498] width 529 height 56
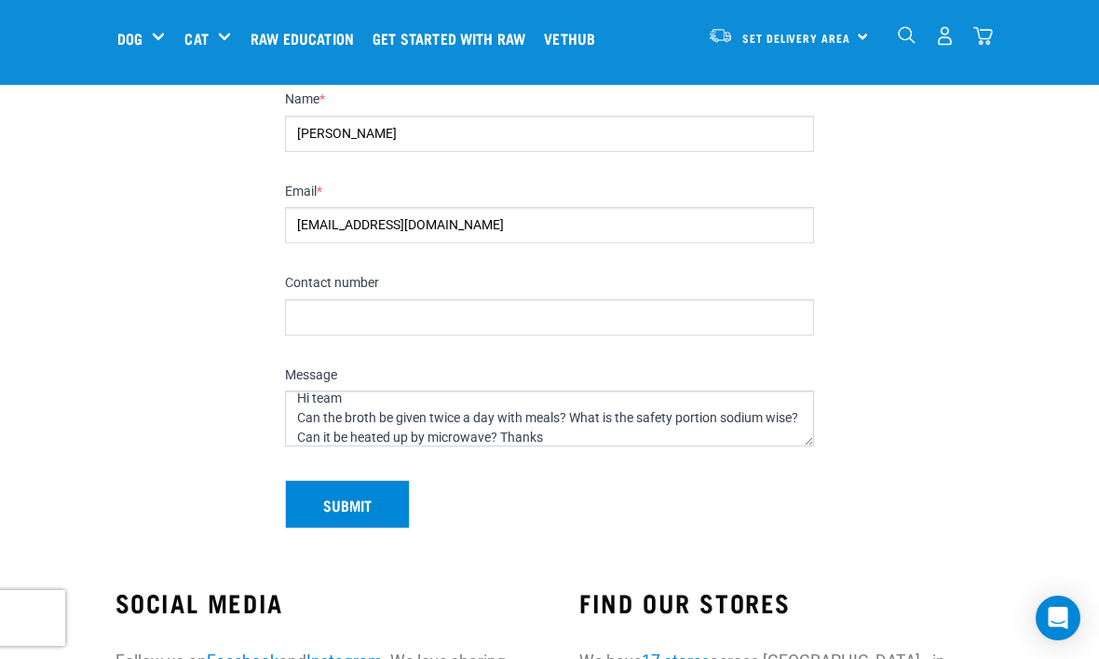
scroll to position [160, 0]
click at [485, 441] on textarea "Hi team Can the broth be given twice a day with meals? What is the safety porti…" at bounding box center [549, 419] width 529 height 56
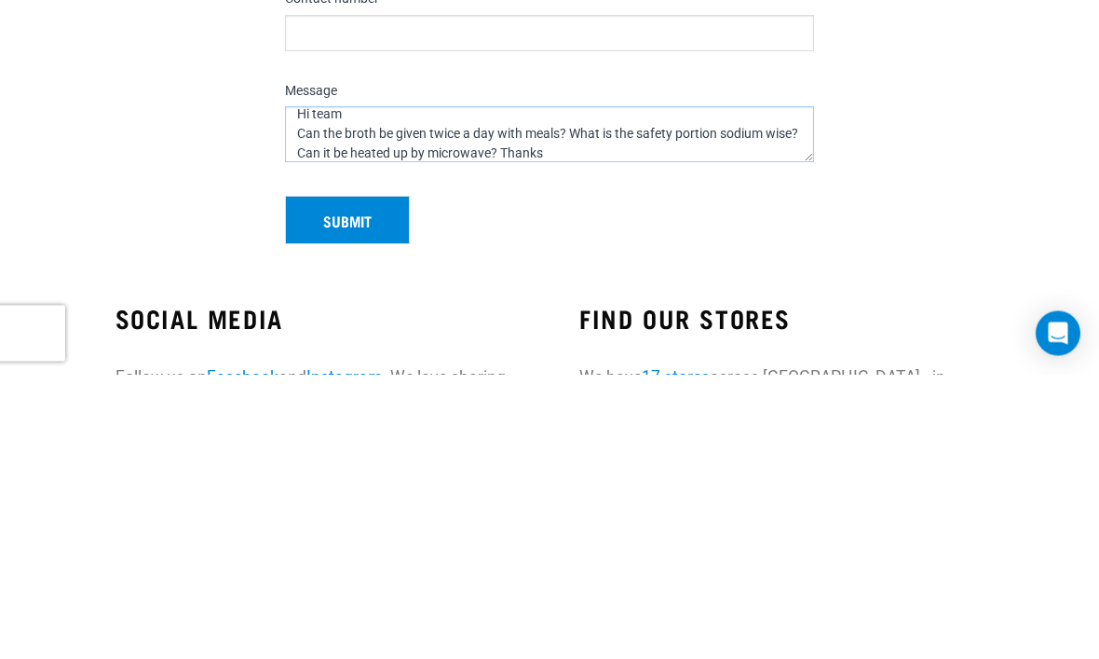
click at [681, 391] on textarea "Hi team Can the broth be given twice a day with meals? What is the safety porti…" at bounding box center [549, 419] width 529 height 56
type textarea "Hi team Can the broth be given twice a day with meals? What is the safety porti…"
click at [341, 481] on button "Submit" at bounding box center [347, 505] width 125 height 48
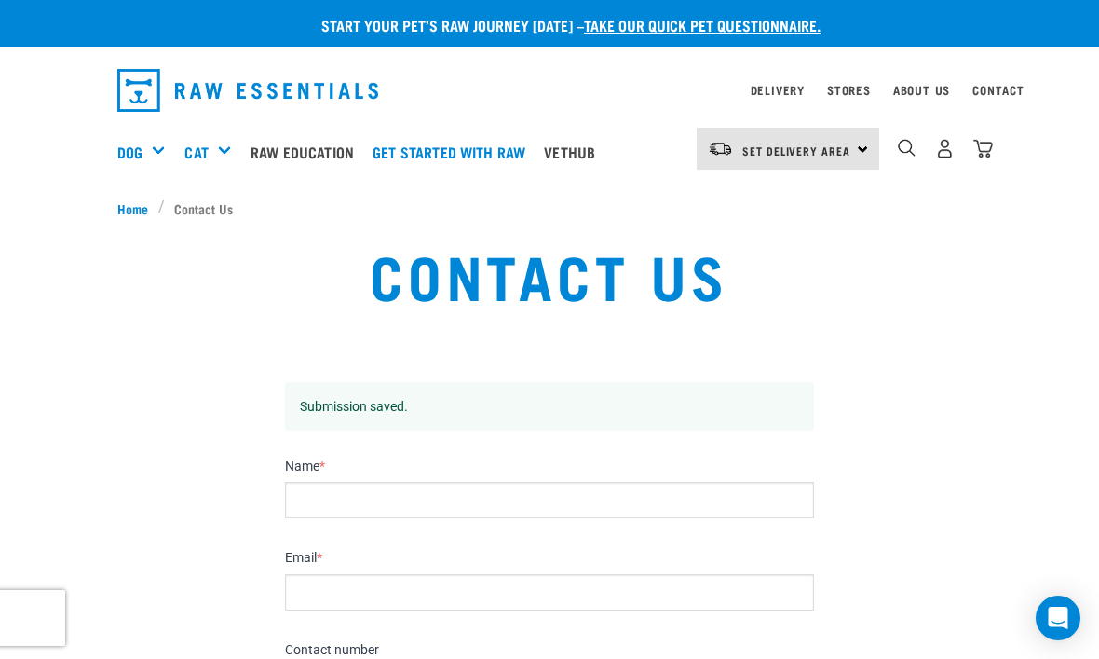
click at [581, 161] on link "Vethub" at bounding box center [574, 152] width 70 height 75
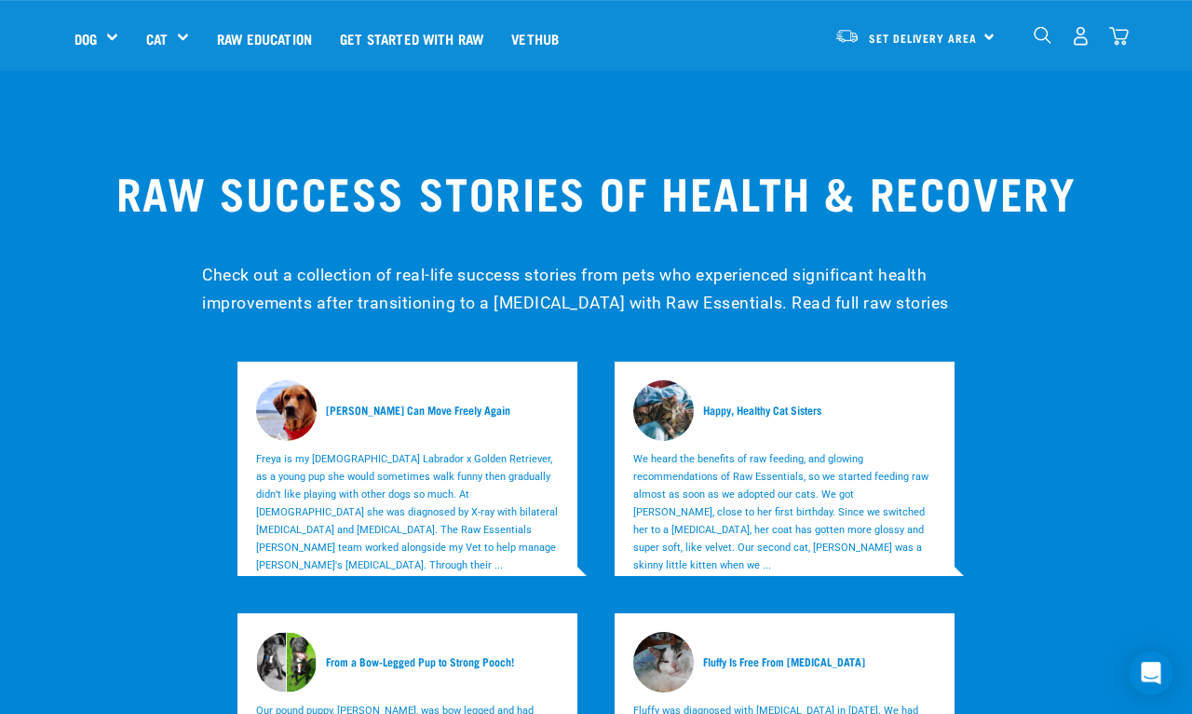
scroll to position [5892, 0]
click at [0, 0] on div "Feeding Guides" at bounding box center [0, 0] width 0 height 0
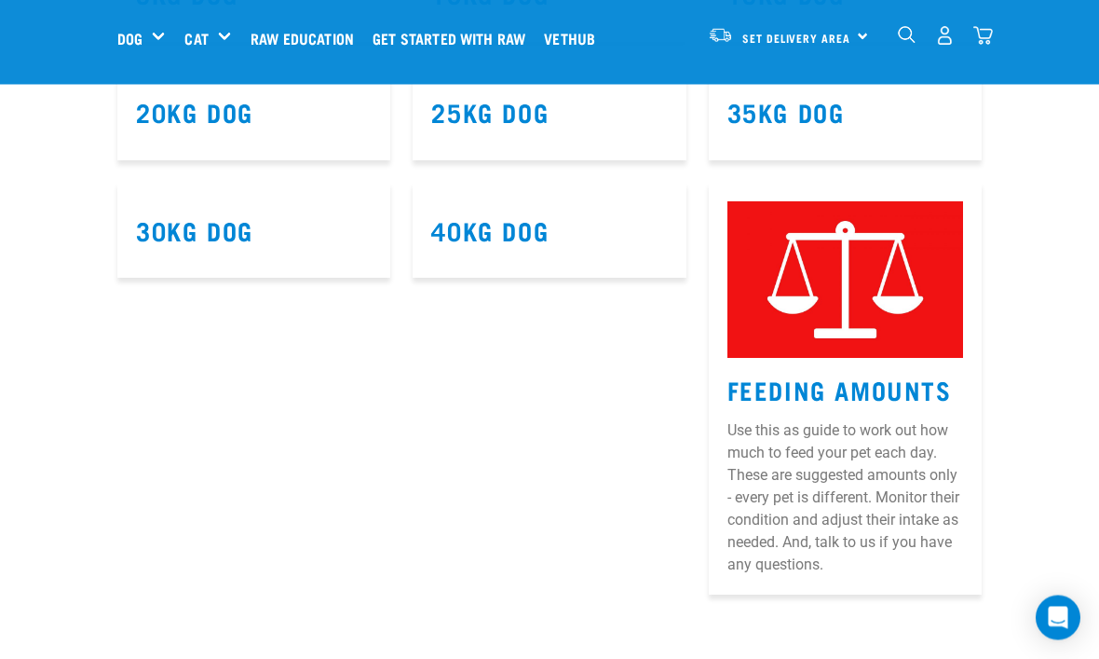
scroll to position [1244, 0]
click at [564, 160] on article "25kg Dog" at bounding box center [549, 112] width 273 height 96
click at [469, 118] on link "25kg Dog" at bounding box center [489, 111] width 117 height 14
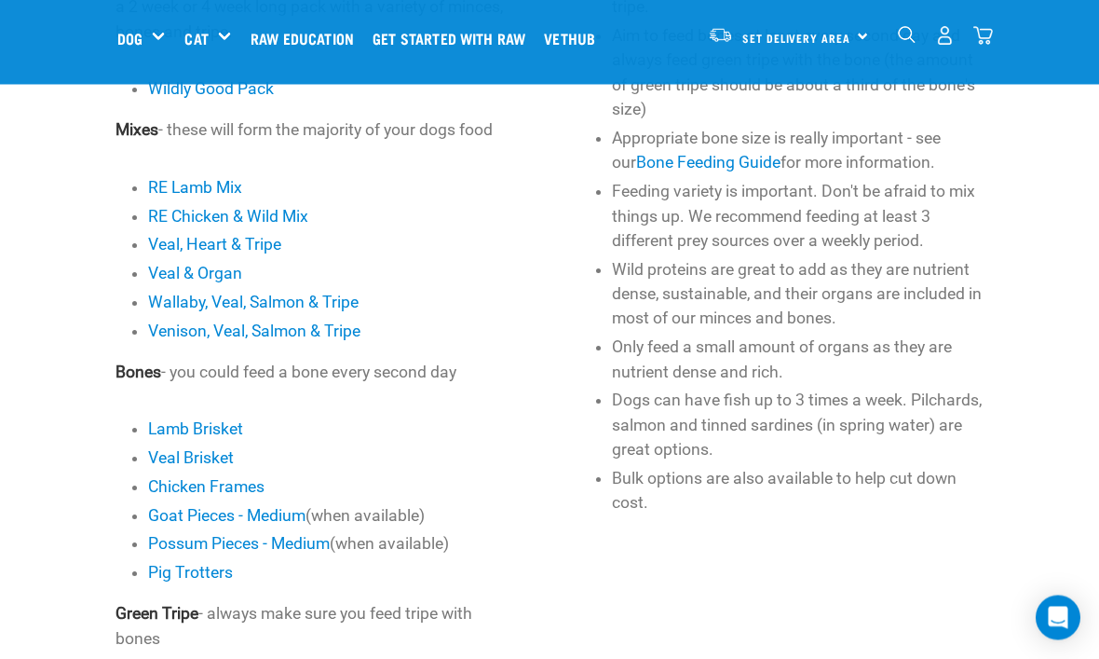
scroll to position [778, 0]
click at [0, 0] on link "Bone Broth" at bounding box center [0, 0] width 0 height 0
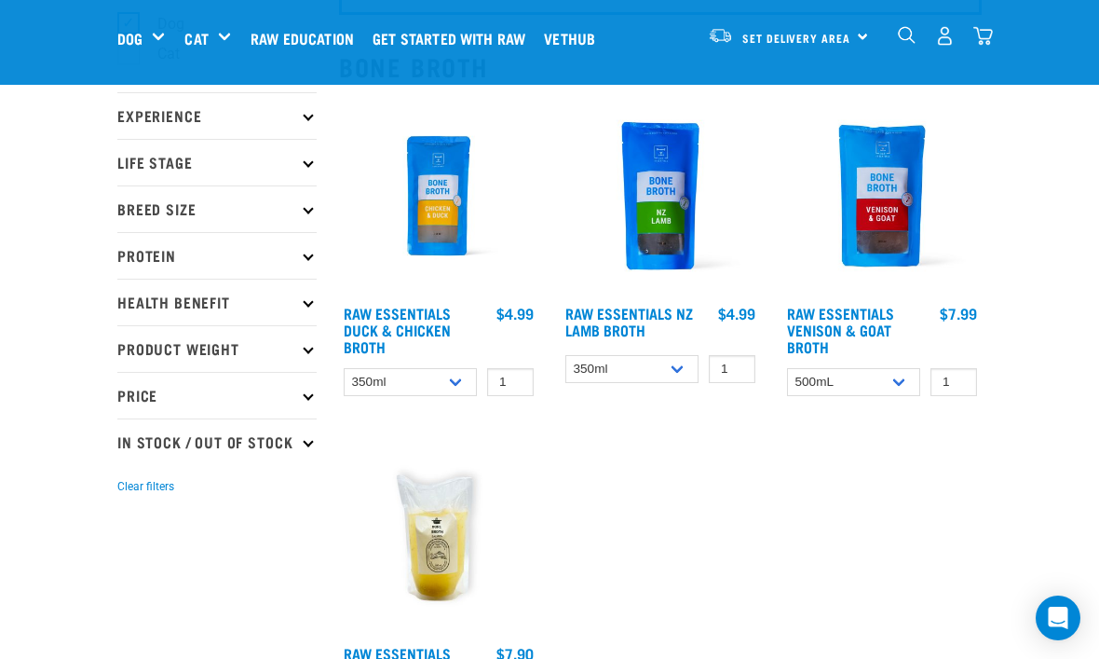
scroll to position [182, 0]
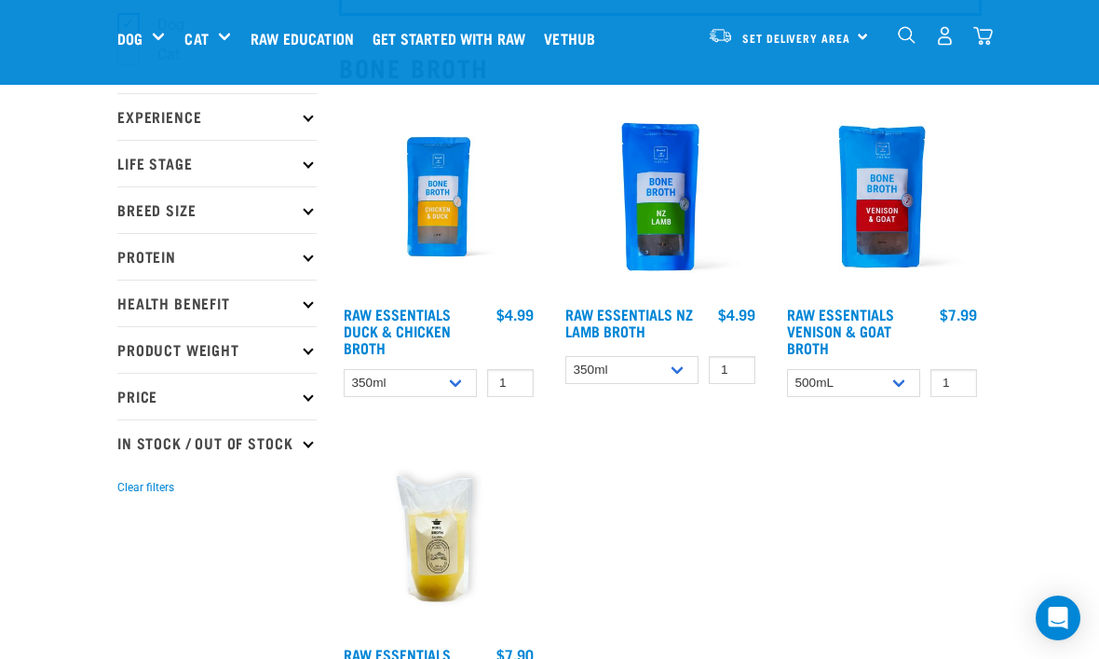
click at [429, 242] on img at bounding box center [438, 196] width 199 height 199
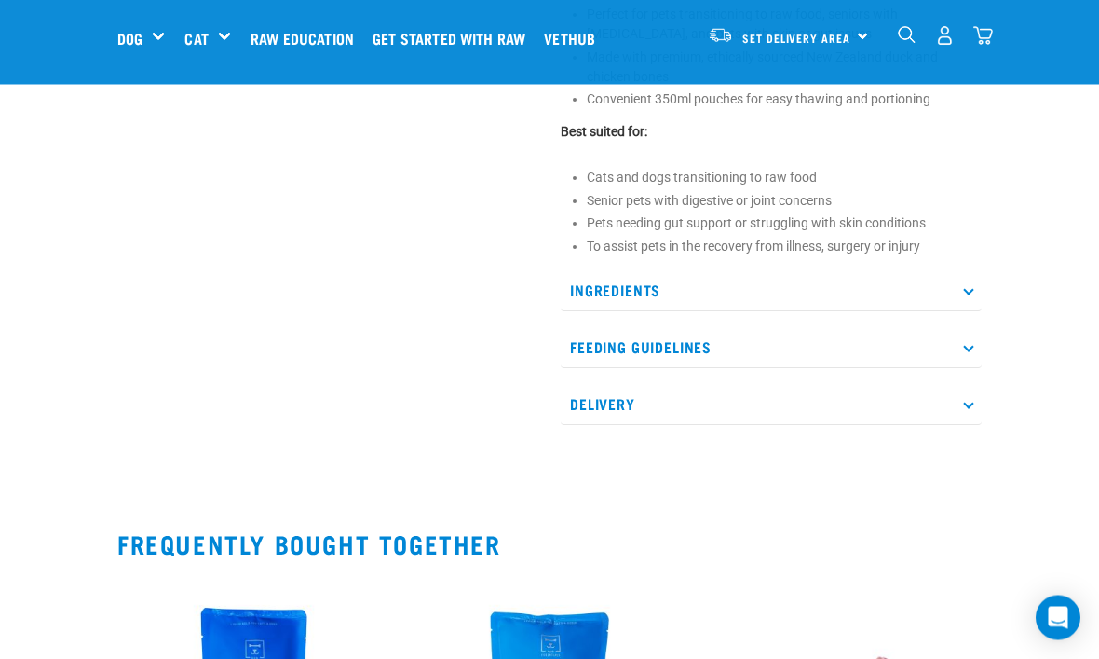
scroll to position [951, 0]
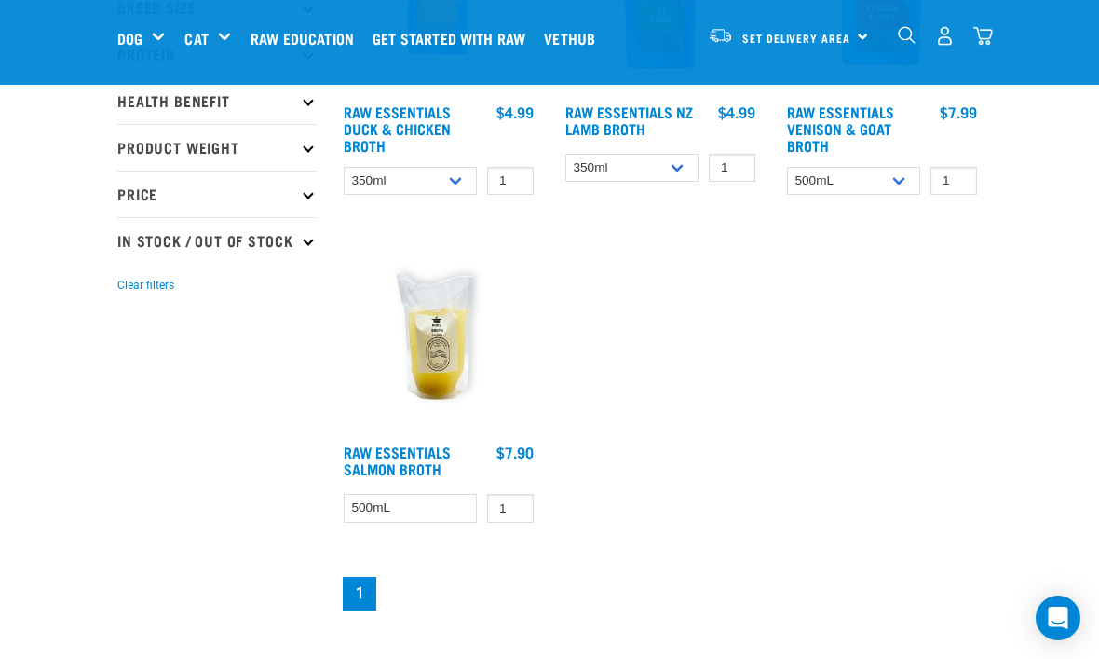
scroll to position [394, 0]
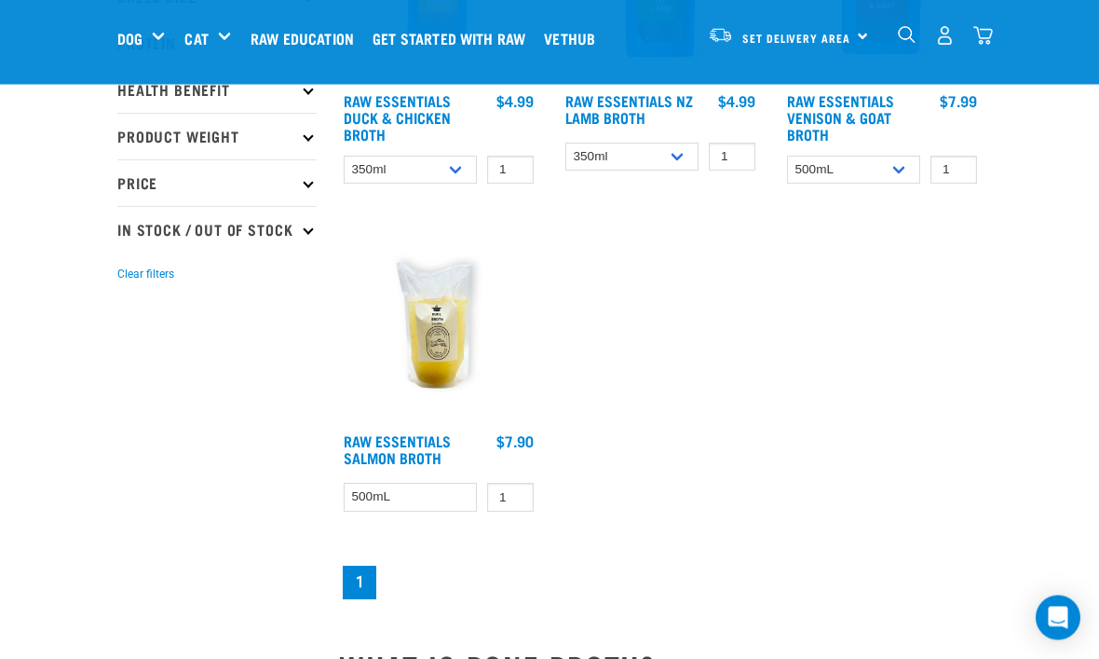
click at [405, 339] on img at bounding box center [438, 321] width 199 height 206
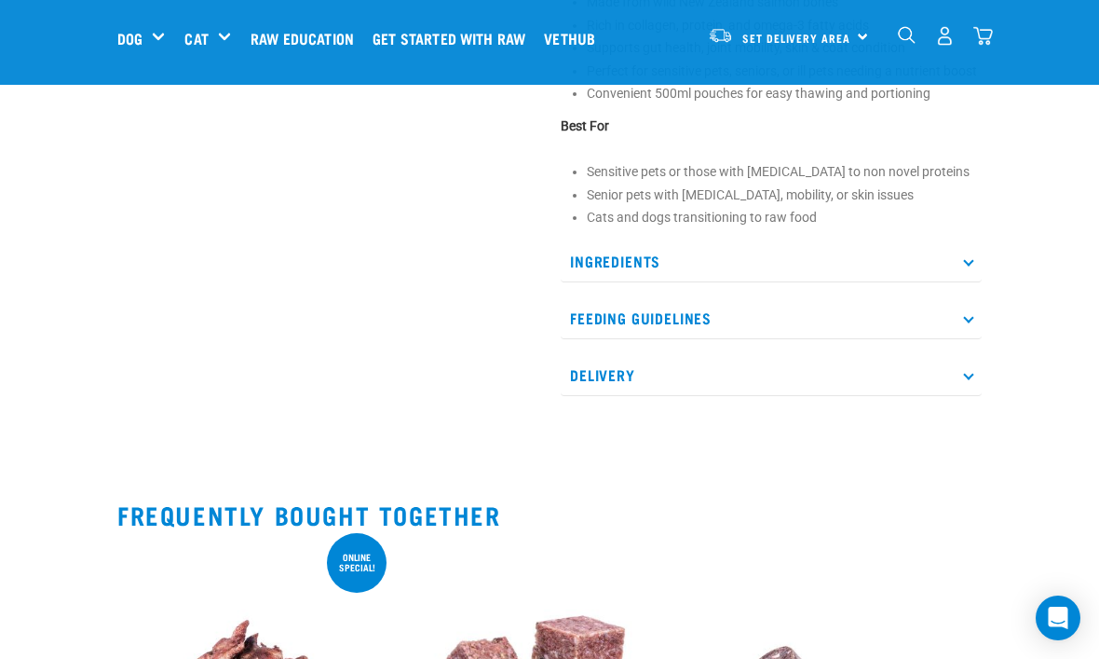
scroll to position [945, 0]
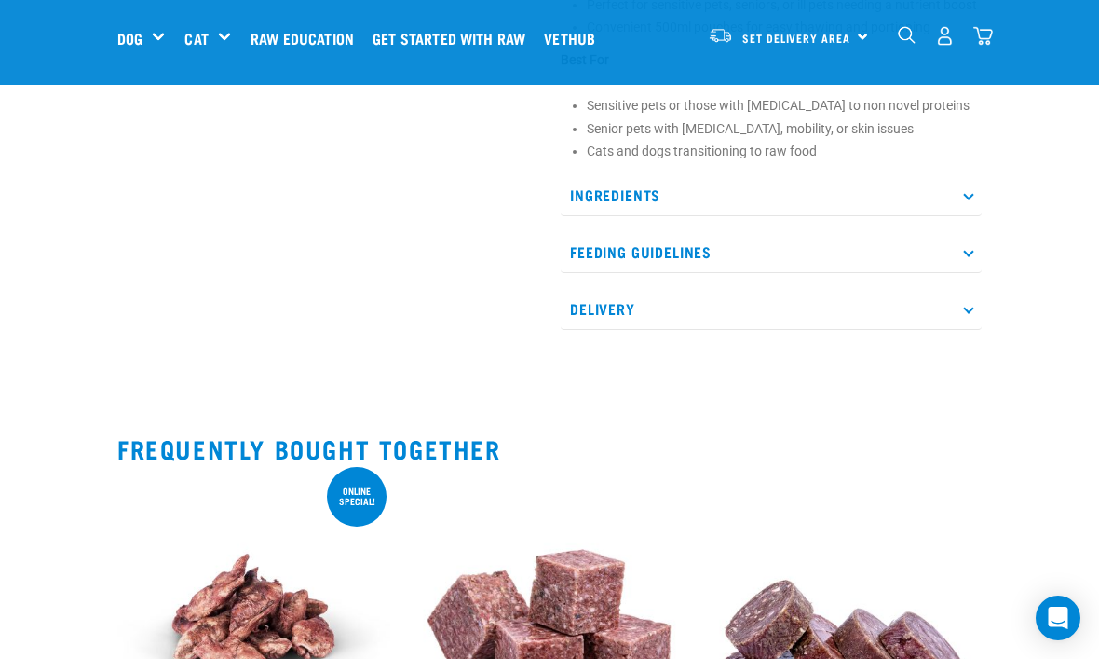
click at [589, 266] on p "Feeding Guidelines" at bounding box center [771, 252] width 421 height 42
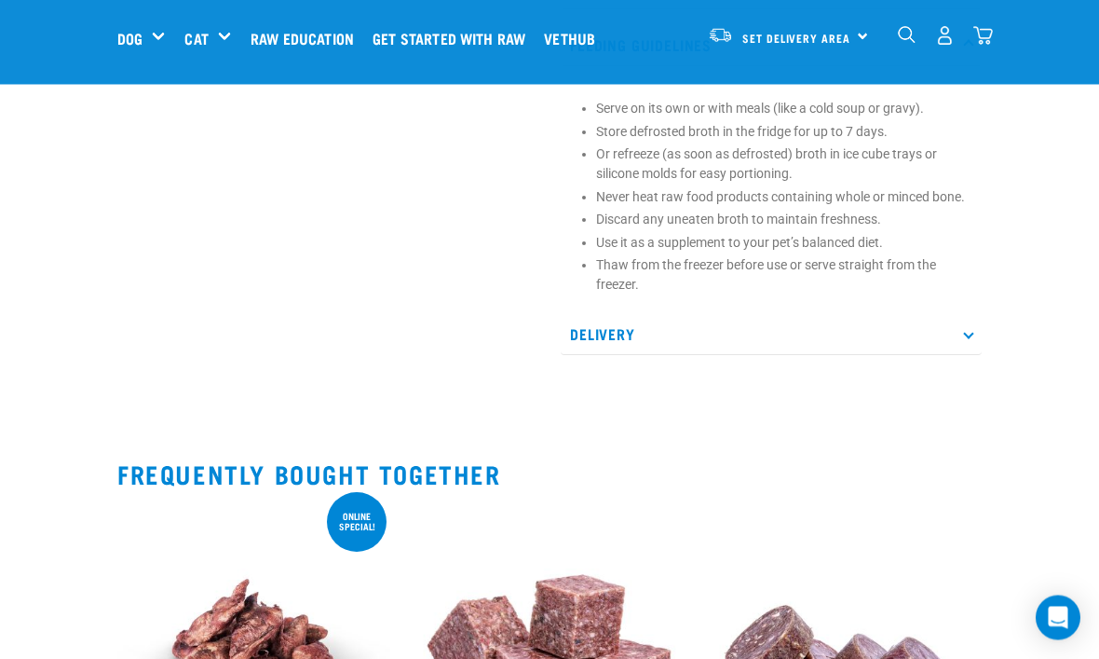
scroll to position [1151, 0]
click at [970, 294] on p "Thaw from the freezer before use or serve straight from the freezer." at bounding box center [784, 274] width 376 height 39
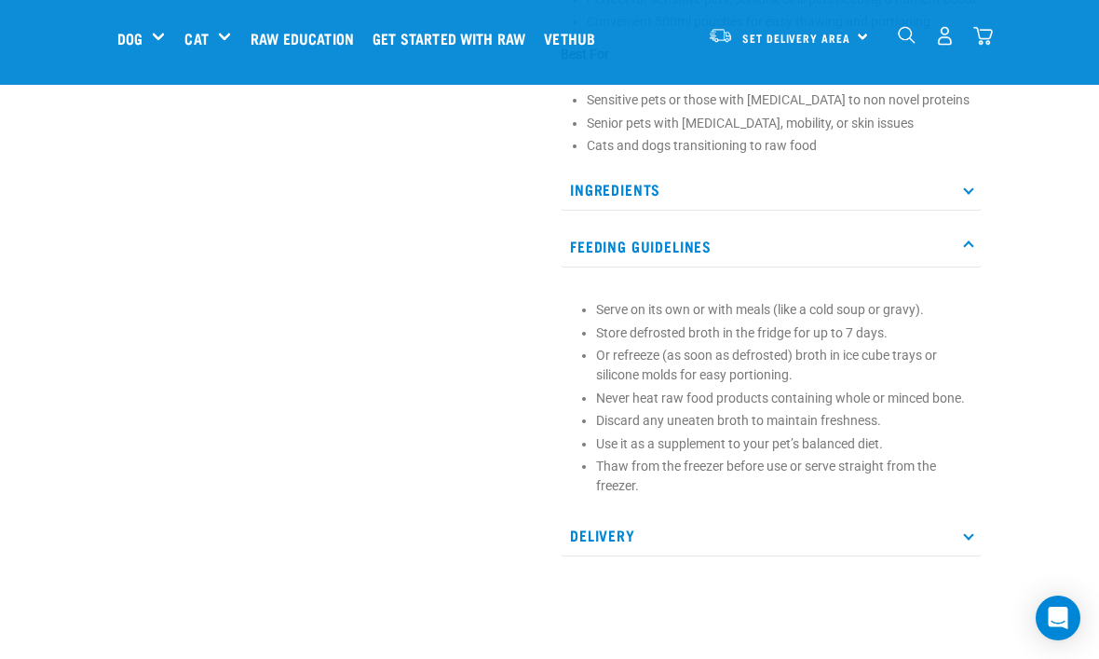
scroll to position [949, 0]
click at [976, 211] on p "Ingredients" at bounding box center [771, 191] width 421 height 42
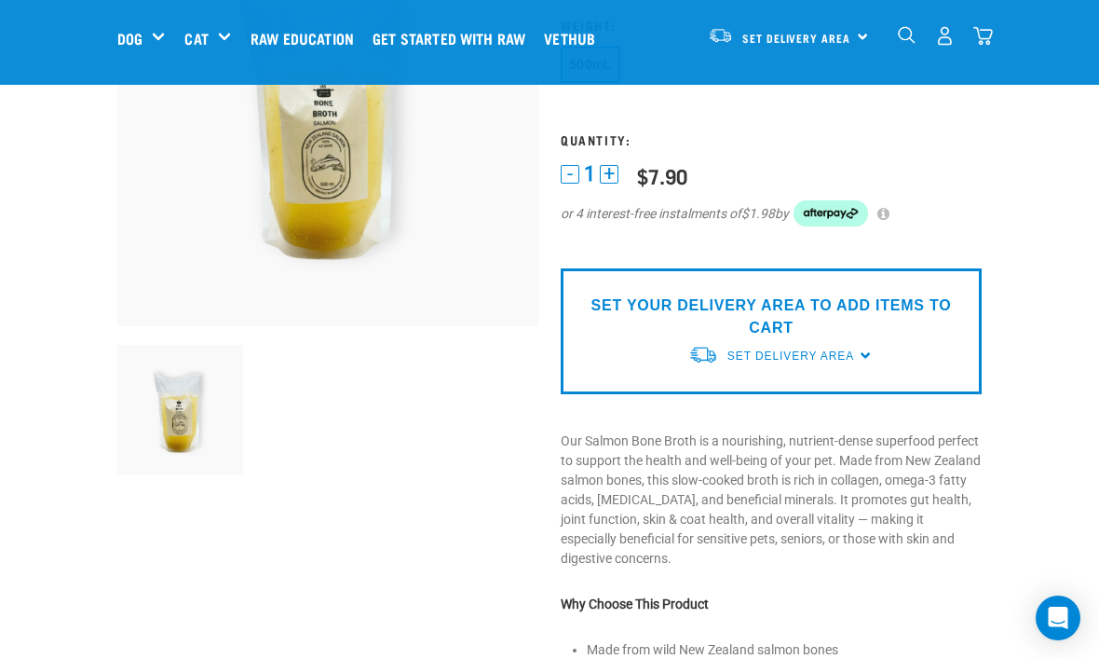
scroll to position [0, 0]
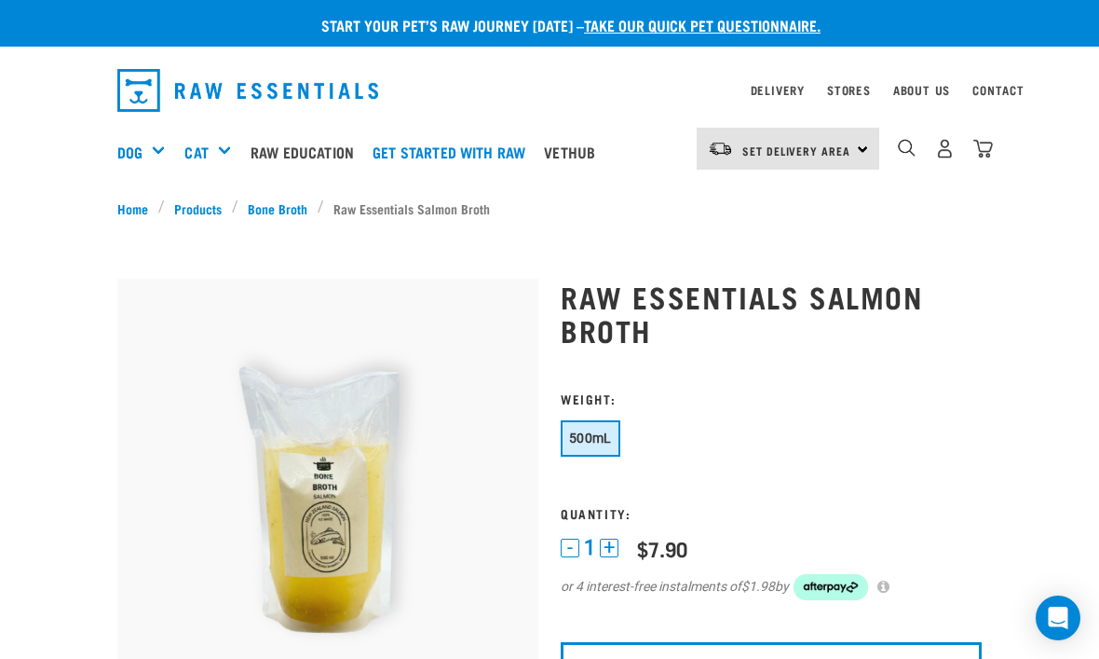
click at [283, 210] on link "Bone Broth" at bounding box center [277, 208] width 79 height 20
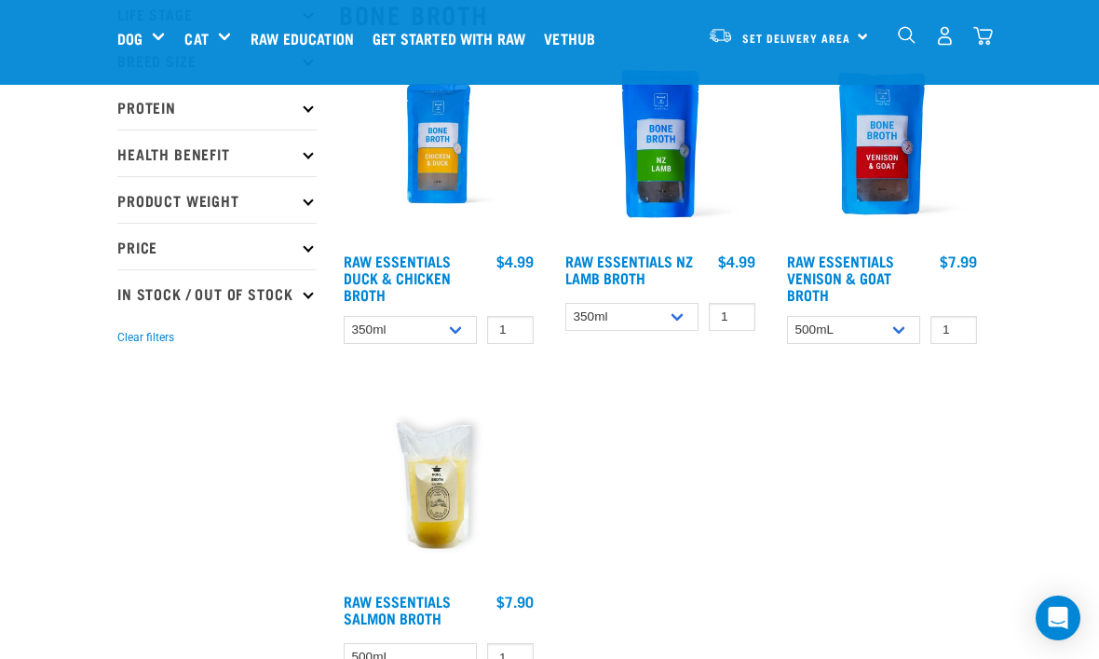
scroll to position [233, 0]
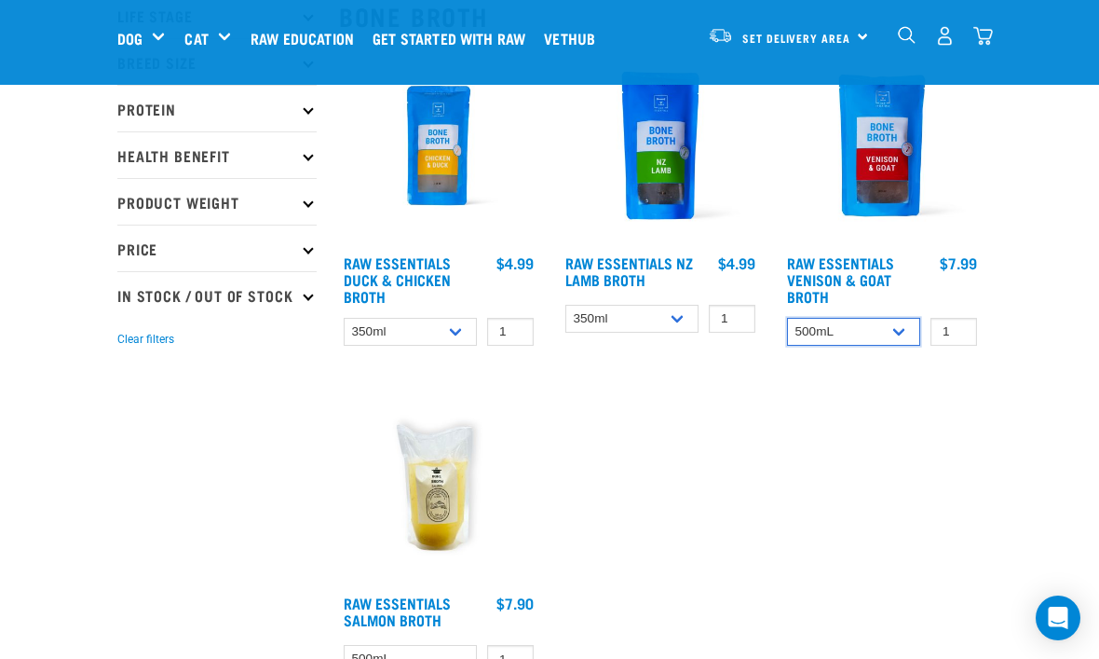
click at [901, 336] on select "500mL Bulk (24 pack)" at bounding box center [853, 332] width 133 height 29
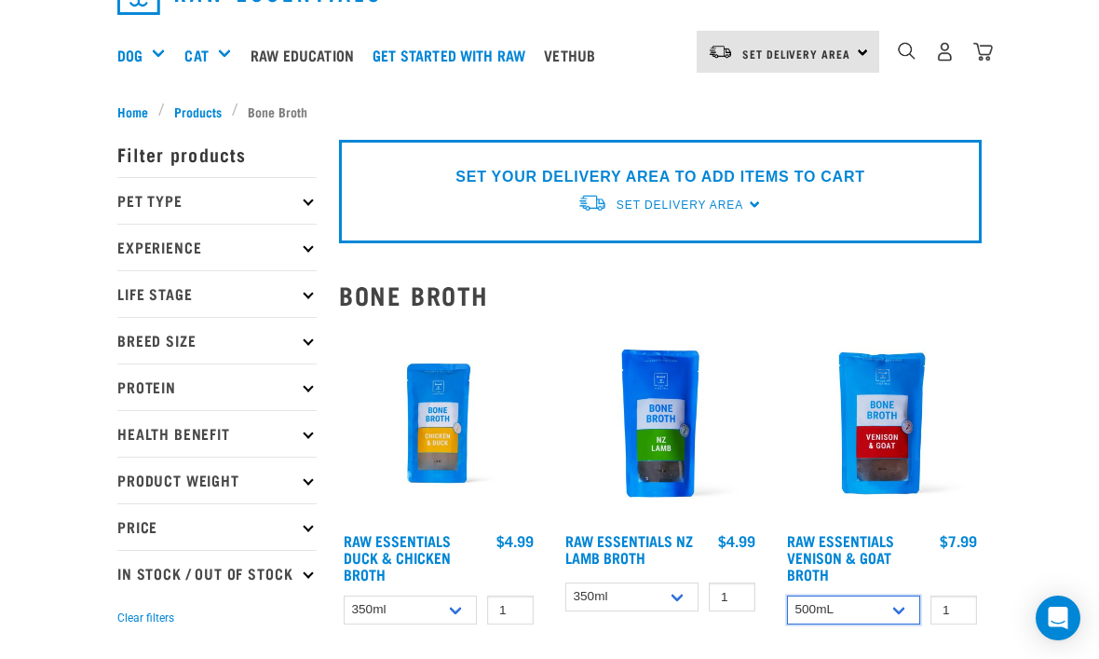
scroll to position [0, 0]
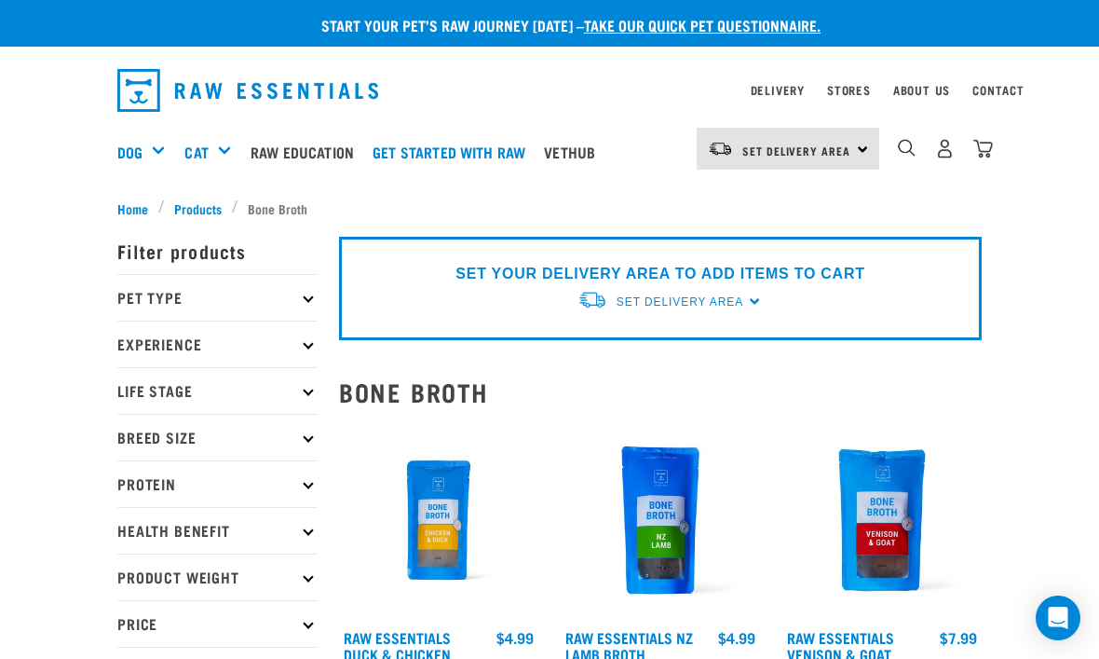
click at [118, 85] on img "dropdown navigation" at bounding box center [247, 90] width 261 height 43
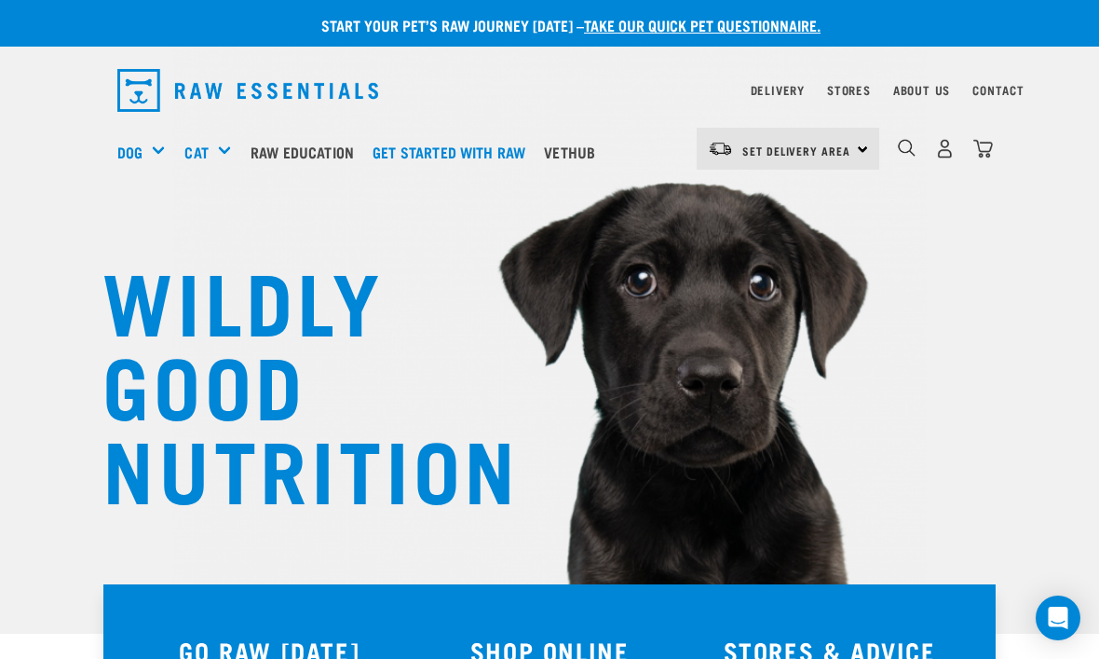
click at [752, 3] on div "Start your pet’s raw journey [DATE] – take our quick pet questionnaire." at bounding box center [549, 23] width 1099 height 47
click at [733, 1] on div "Start your pet’s raw journey [DATE] – take our quick pet questionnaire." at bounding box center [549, 23] width 1099 height 47
